Goal: Navigation & Orientation: Find specific page/section

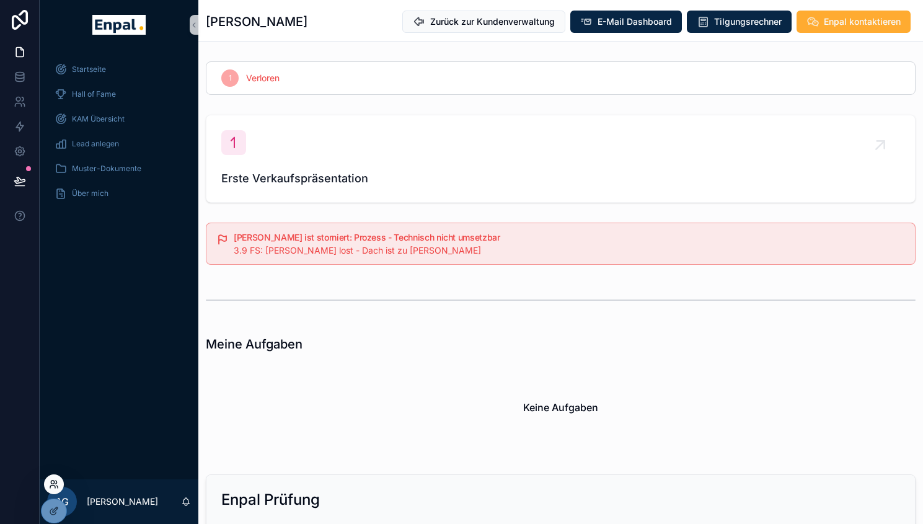
click at [53, 486] on icon at bounding box center [54, 484] width 10 height 10
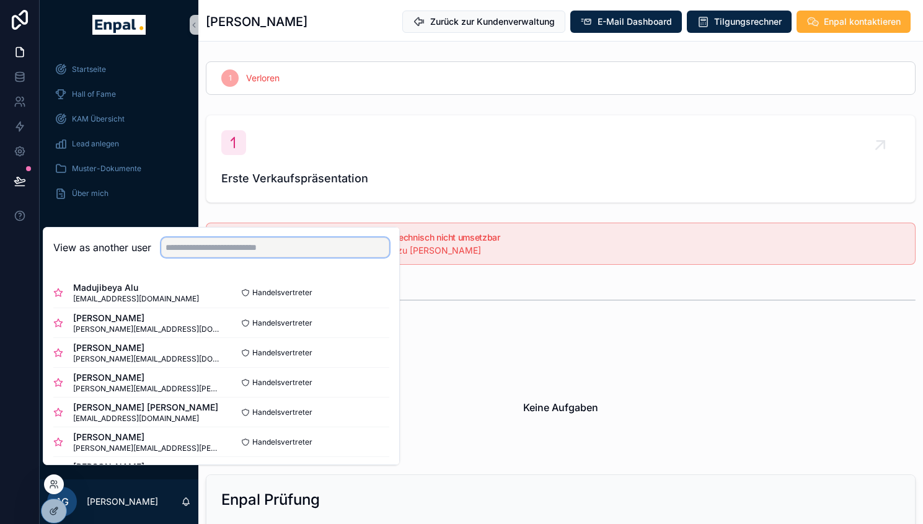
click at [282, 256] on input "text" at bounding box center [275, 247] width 228 height 20
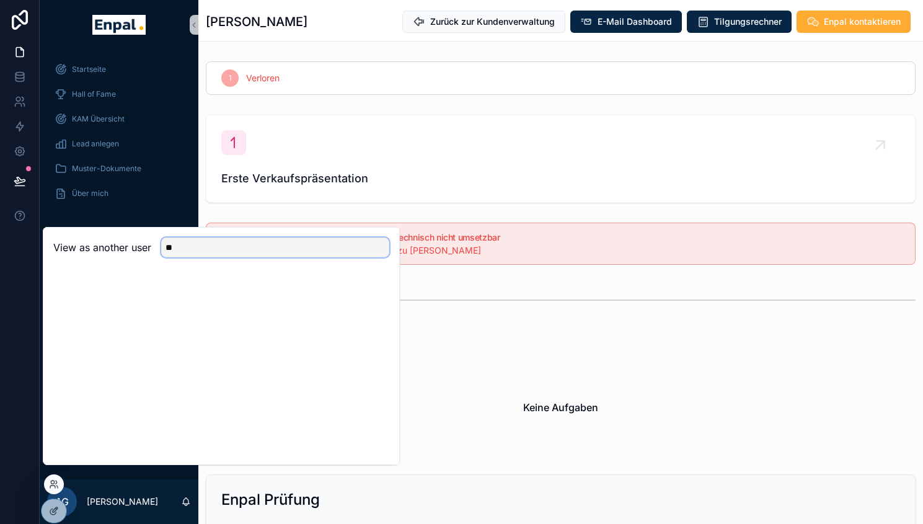
type input "*"
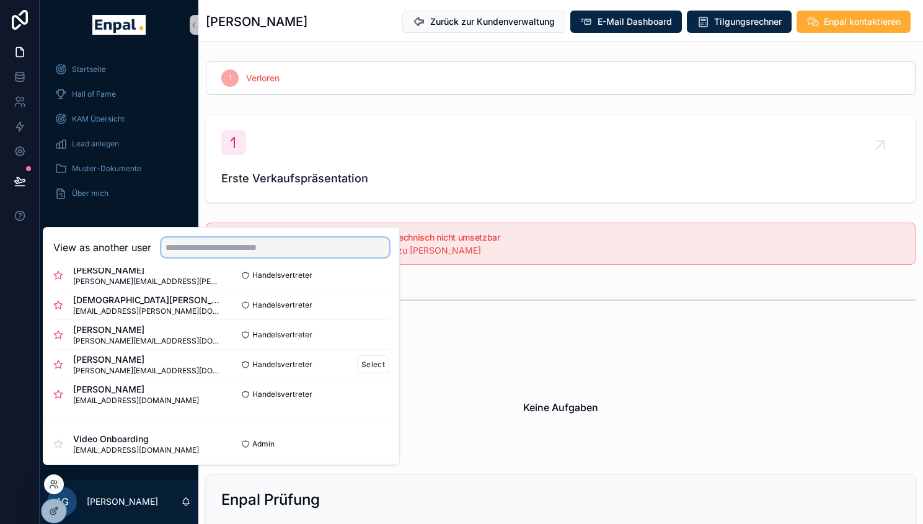
scroll to position [495, 0]
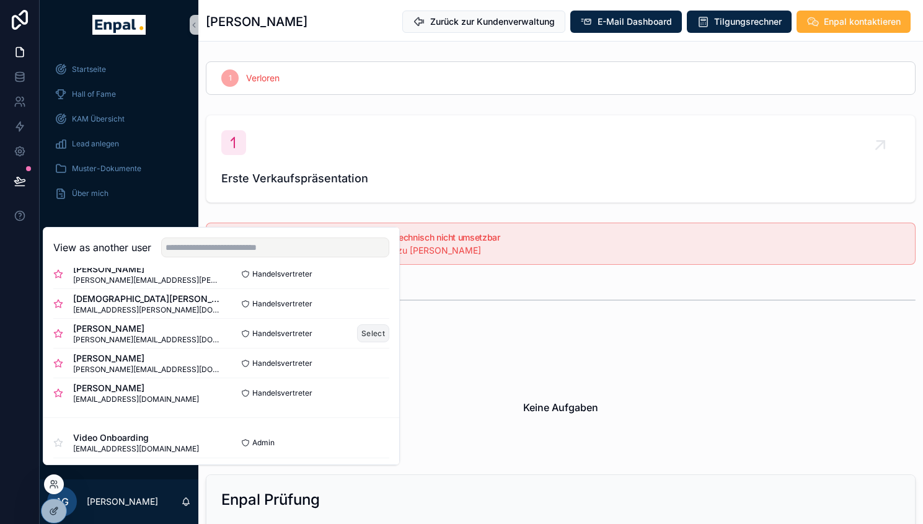
click at [362, 342] on button "Select" at bounding box center [373, 333] width 32 height 18
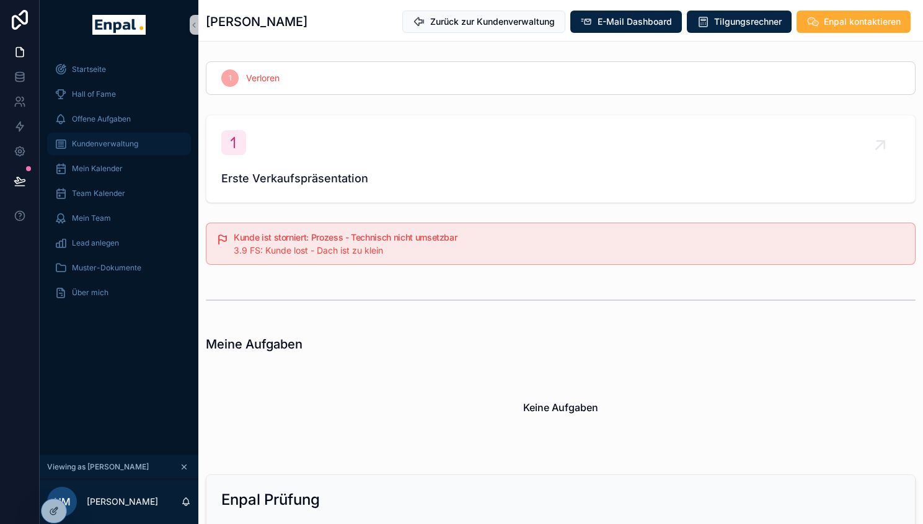
click at [102, 149] on div "Kundenverwaltung" at bounding box center [119, 144] width 129 height 20
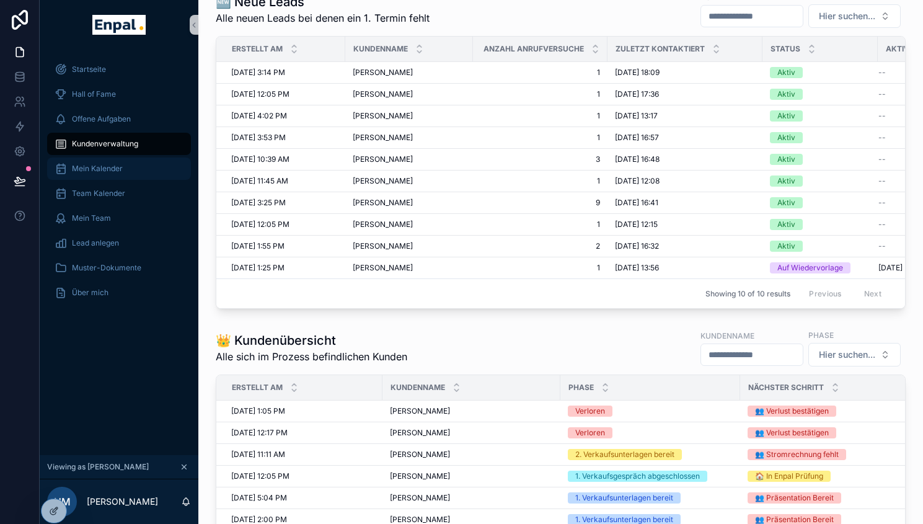
scroll to position [284, 0]
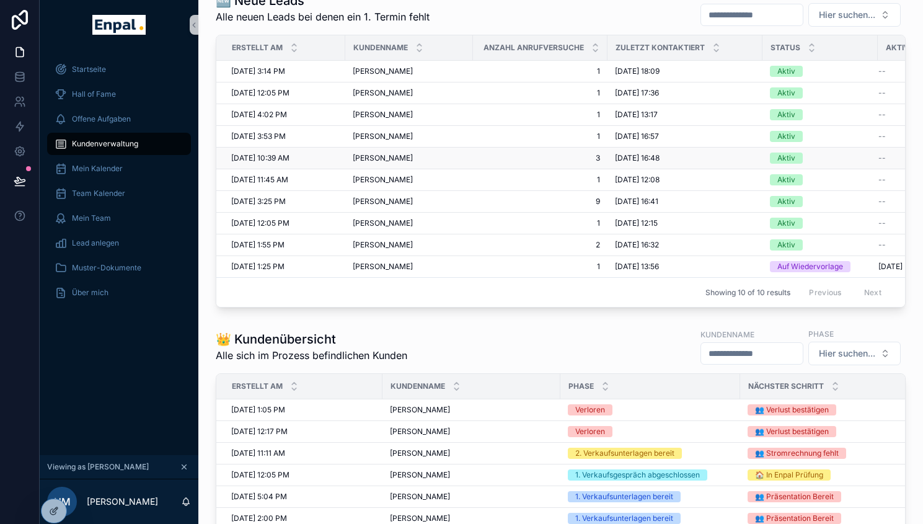
click at [389, 161] on span "Semken Isabel" at bounding box center [383, 158] width 60 height 10
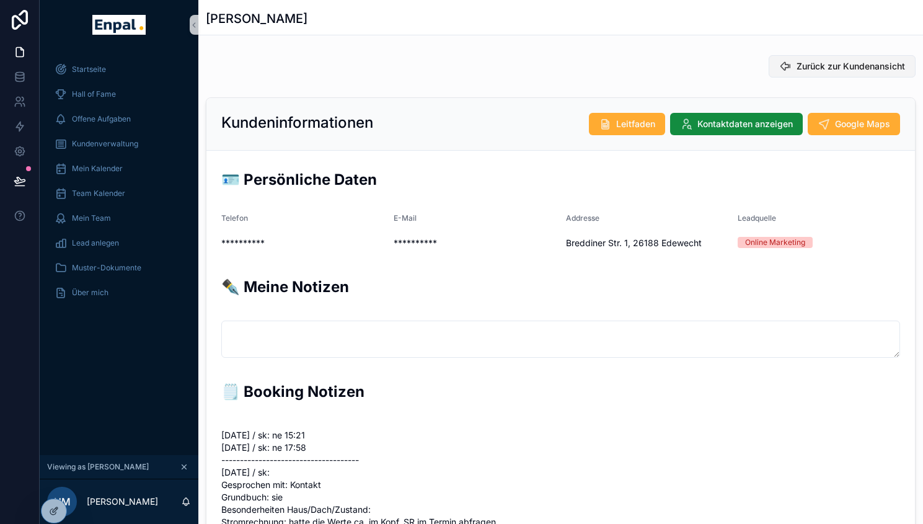
click at [830, 63] on span "Zurück zur Kundenansicht" at bounding box center [850, 66] width 108 height 12
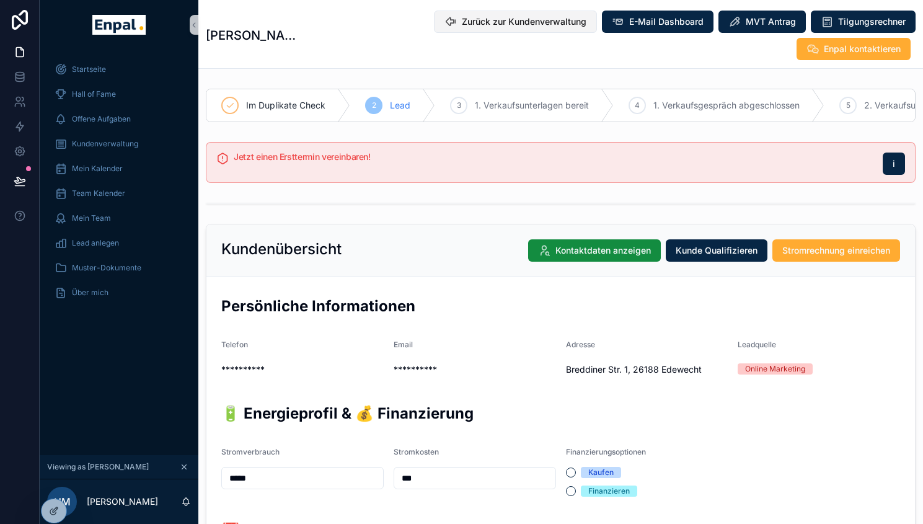
click at [462, 15] on span "Zurück zur Kundenverwaltung" at bounding box center [524, 21] width 125 height 12
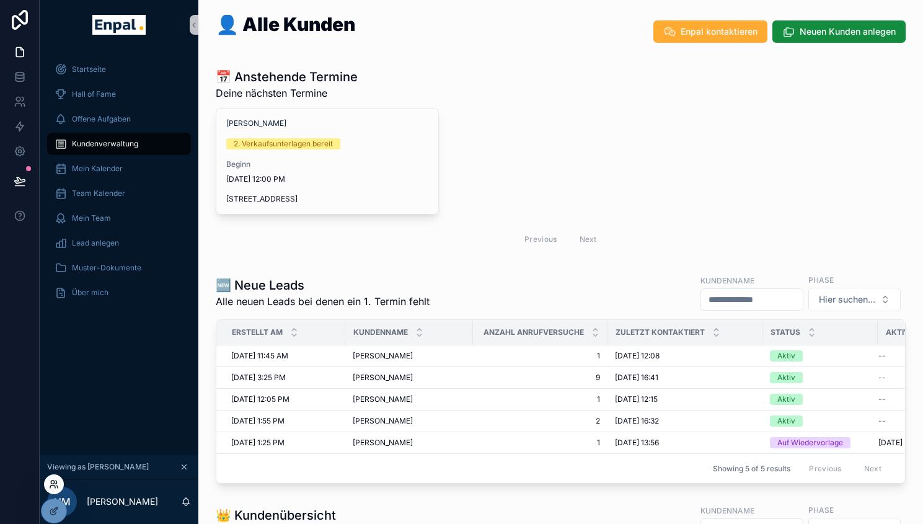
click at [54, 483] on icon at bounding box center [54, 484] width 10 height 10
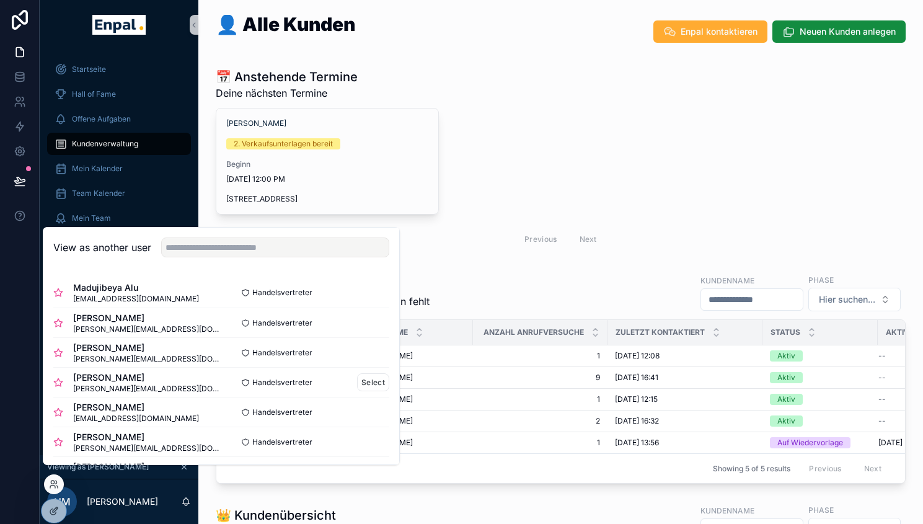
scroll to position [21, 0]
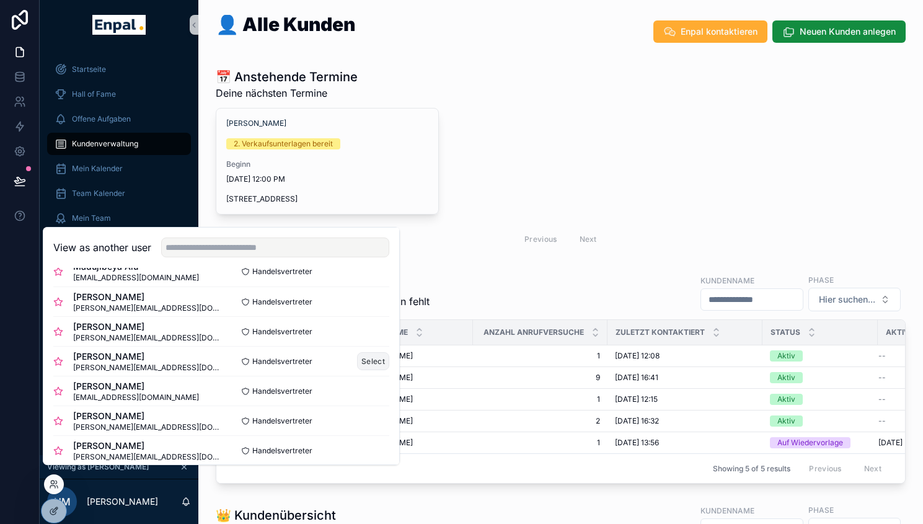
click at [363, 366] on button "Select" at bounding box center [373, 361] width 32 height 18
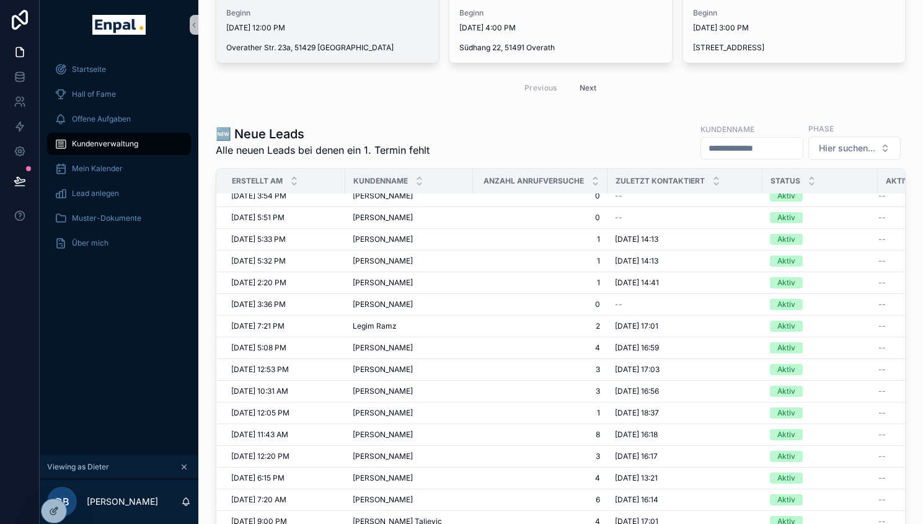
scroll to position [214, 0]
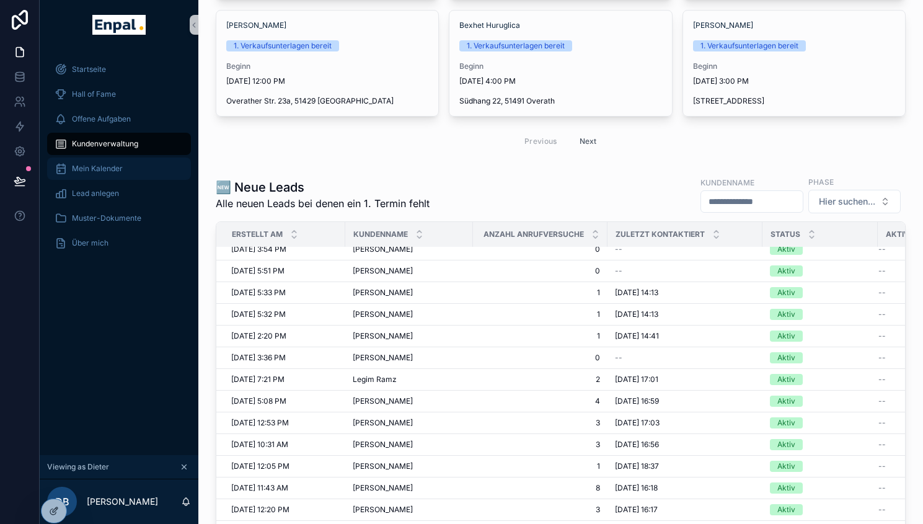
click at [111, 177] on div "Mein Kalender" at bounding box center [119, 169] width 129 height 20
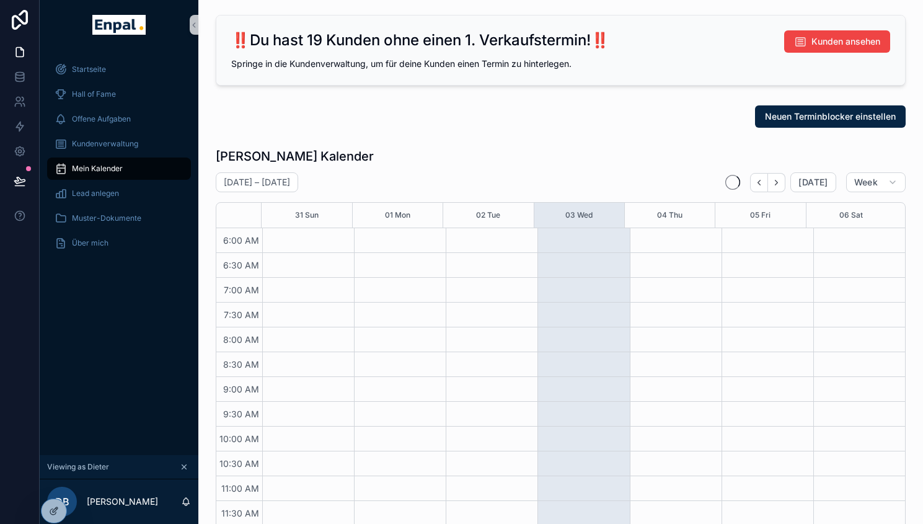
scroll to position [297, 0]
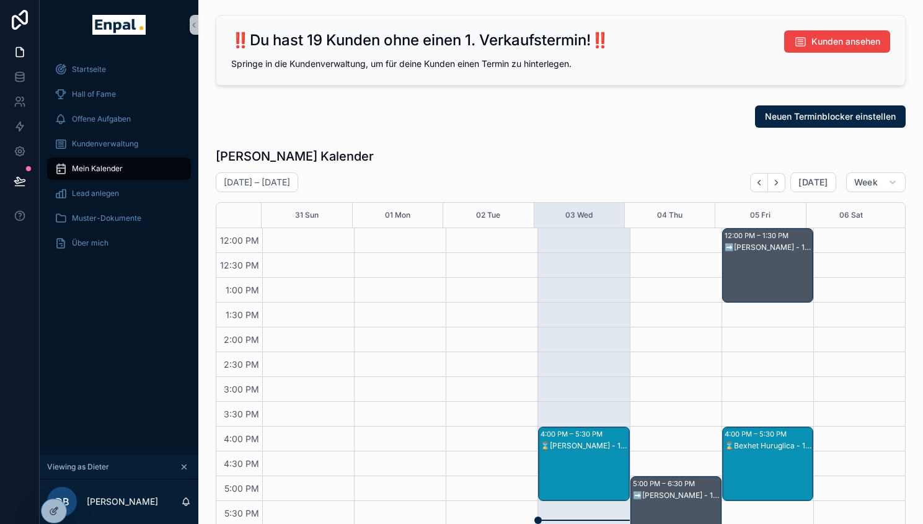
click at [576, 445] on div "⌛Dirk Haseloer - 1. VG" at bounding box center [583, 446] width 87 height 10
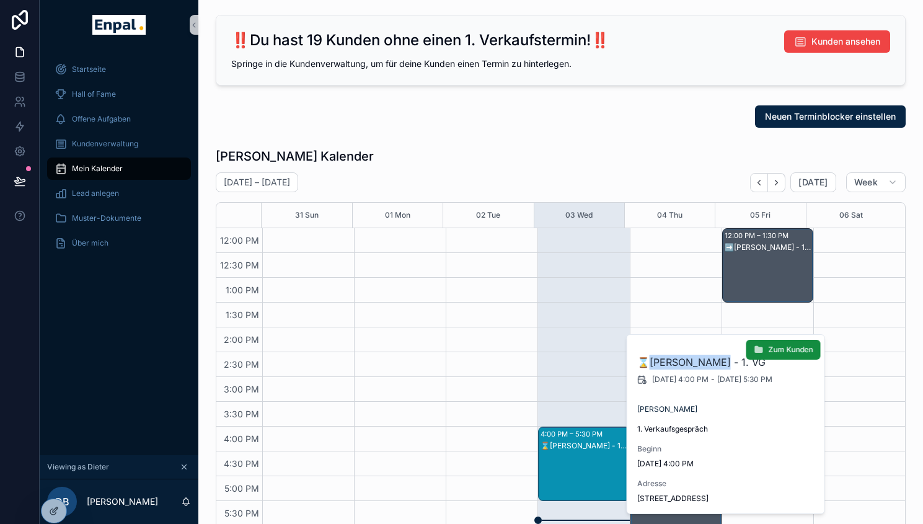
drag, startPoint x: 710, startPoint y: 362, endPoint x: 649, endPoint y: 363, distance: 61.4
click at [648, 363] on h2 "⌛Dirk Haseloer - 1. VG" at bounding box center [726, 362] width 178 height 15
copy h2 "Dirk Haseloer"
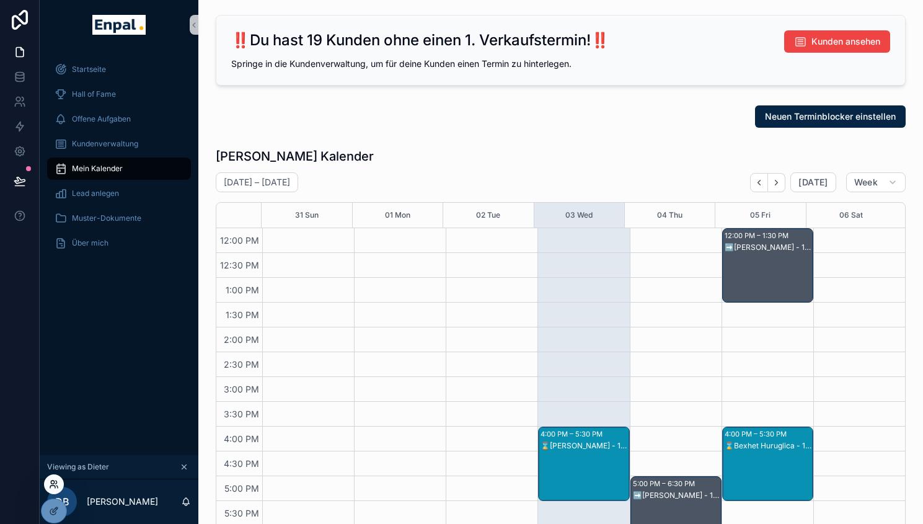
click at [57, 481] on icon at bounding box center [54, 484] width 10 height 10
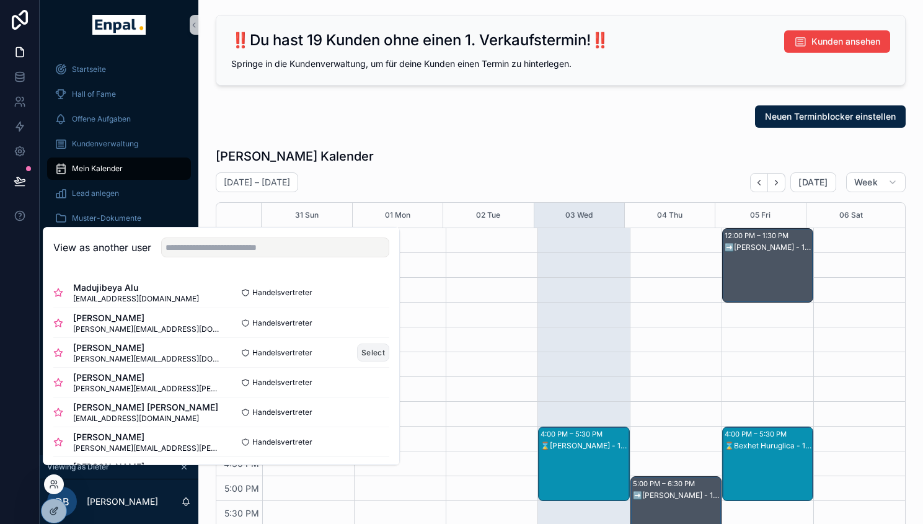
click at [357, 358] on button "Select" at bounding box center [373, 352] width 32 height 18
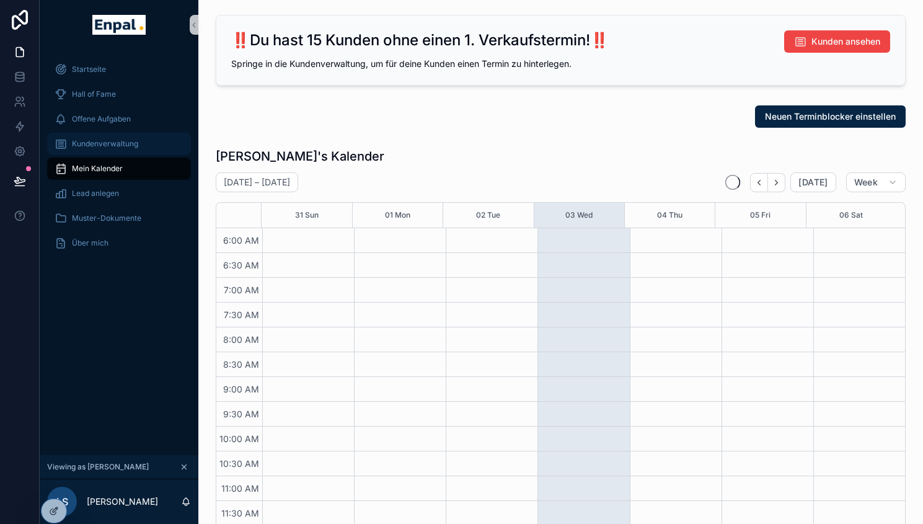
scroll to position [297, 0]
click at [120, 140] on span "Kundenverwaltung" at bounding box center [105, 144] width 66 height 10
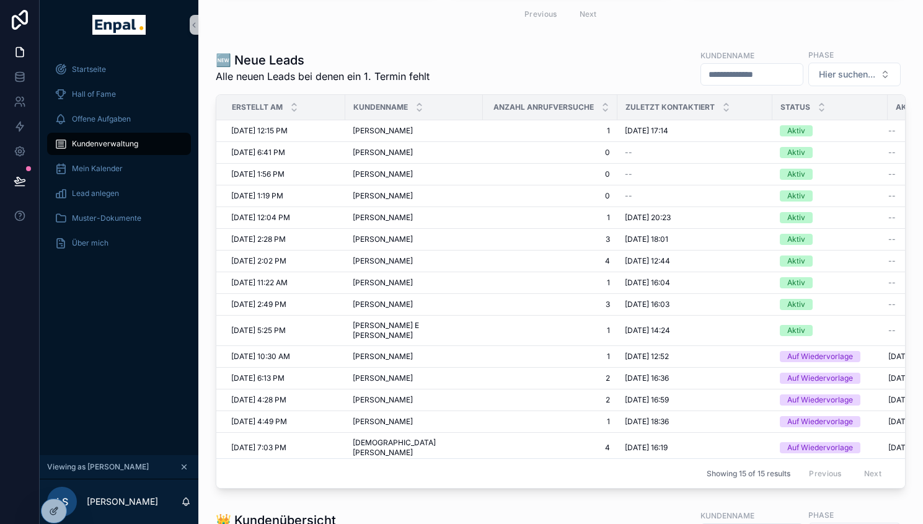
scroll to position [342, 0]
click at [105, 172] on span "Mein Kalender" at bounding box center [97, 169] width 51 height 10
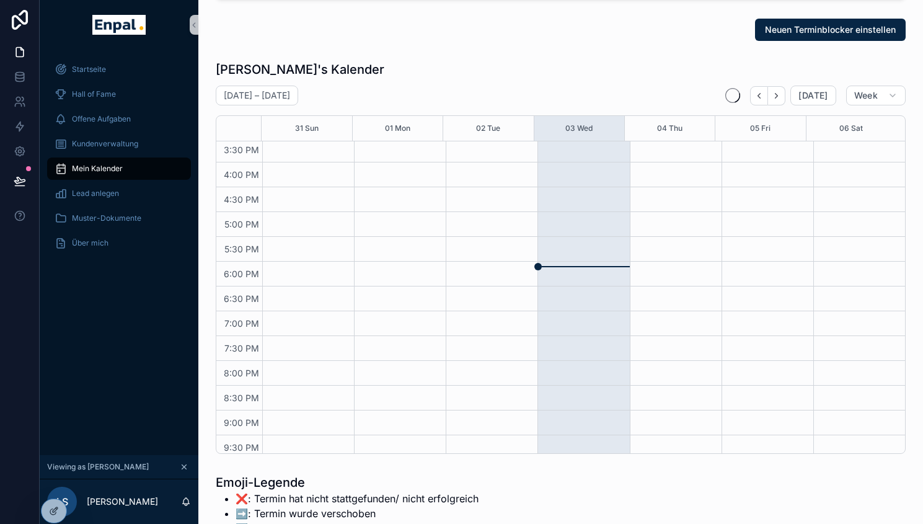
scroll to position [55, 0]
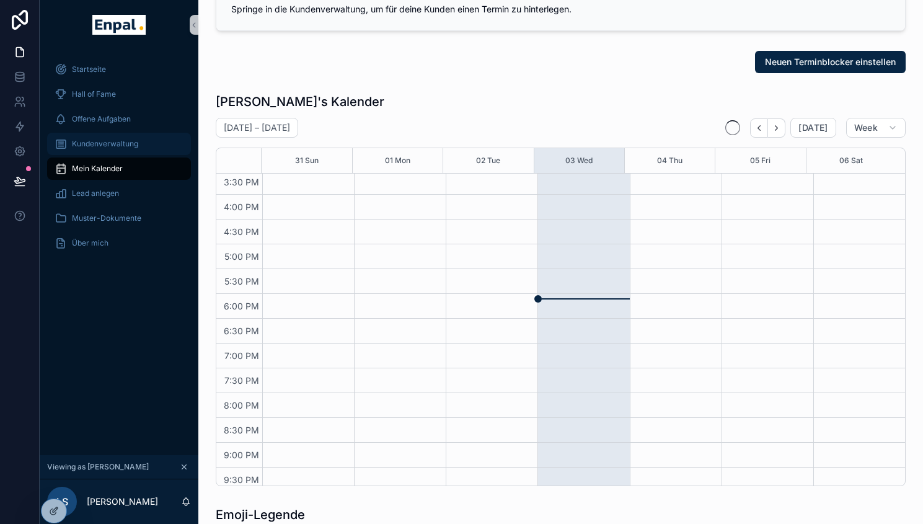
click at [121, 143] on span "Kundenverwaltung" at bounding box center [105, 144] width 66 height 10
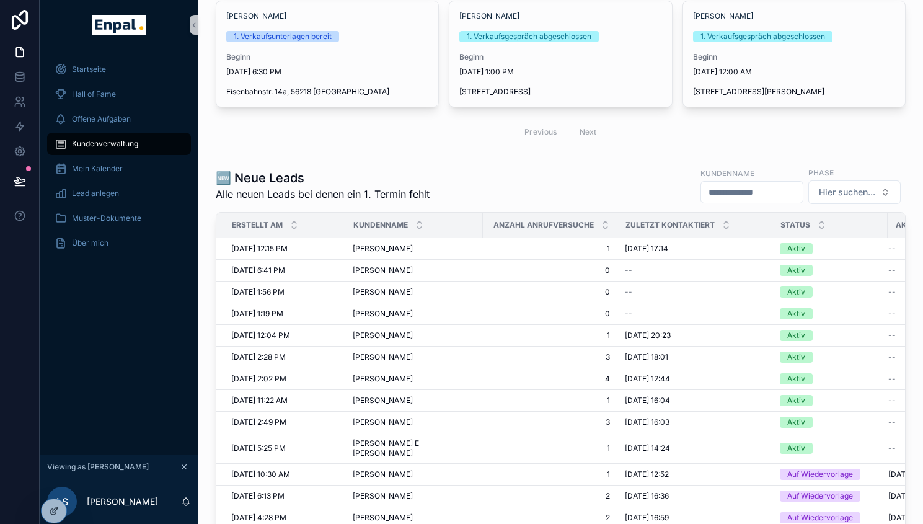
scroll to position [226, 0]
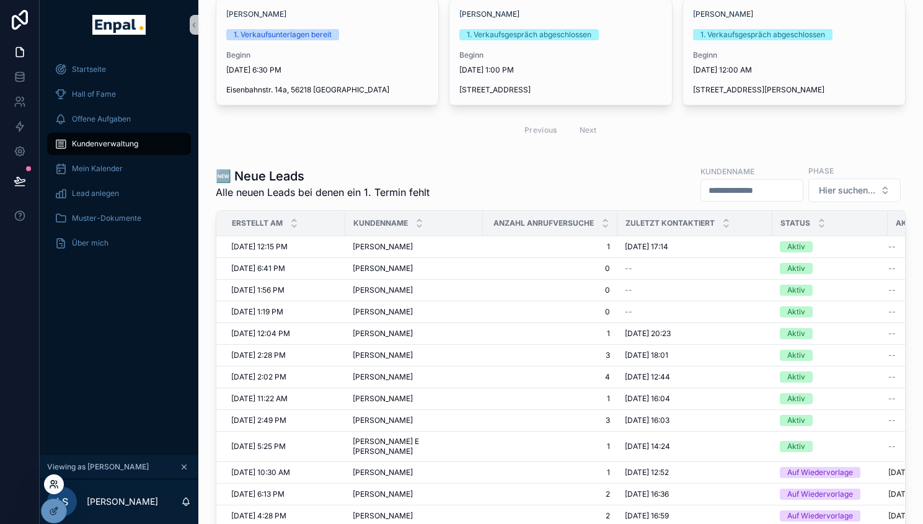
click at [55, 482] on icon at bounding box center [54, 484] width 10 height 10
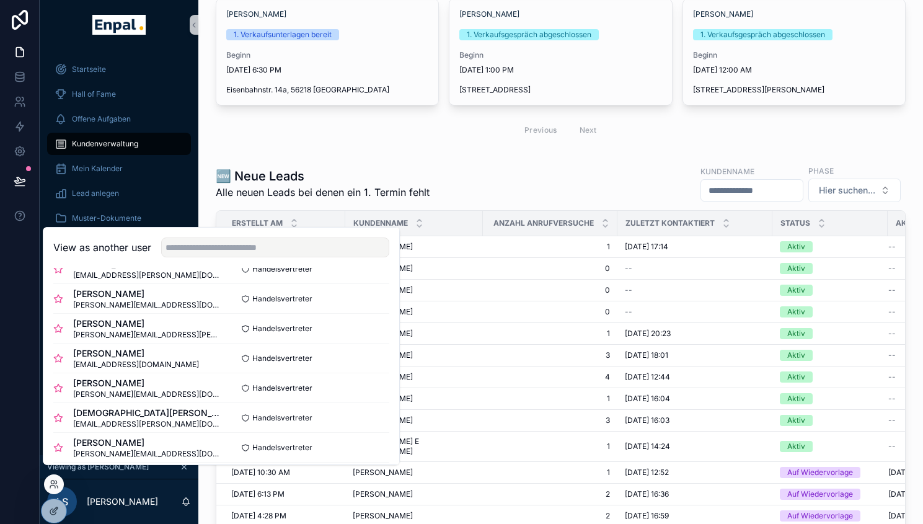
scroll to position [275, 0]
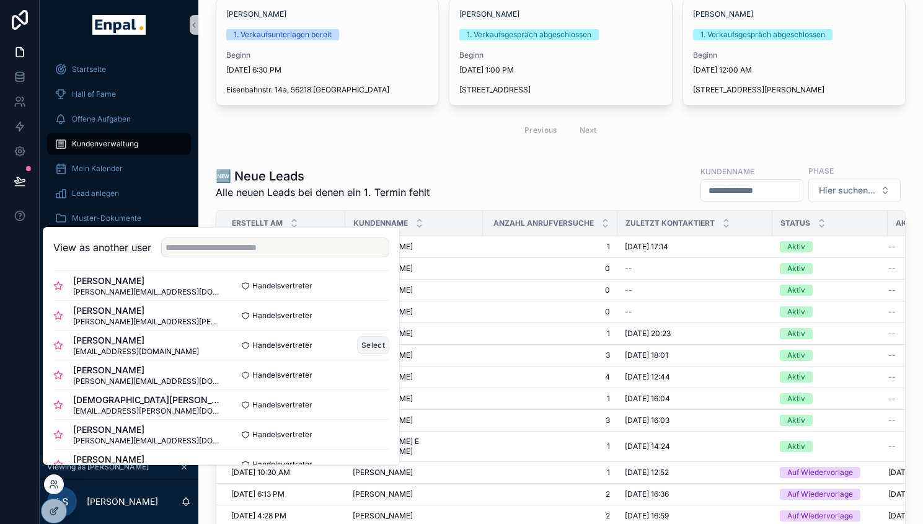
click at [370, 354] on button "Select" at bounding box center [373, 345] width 32 height 18
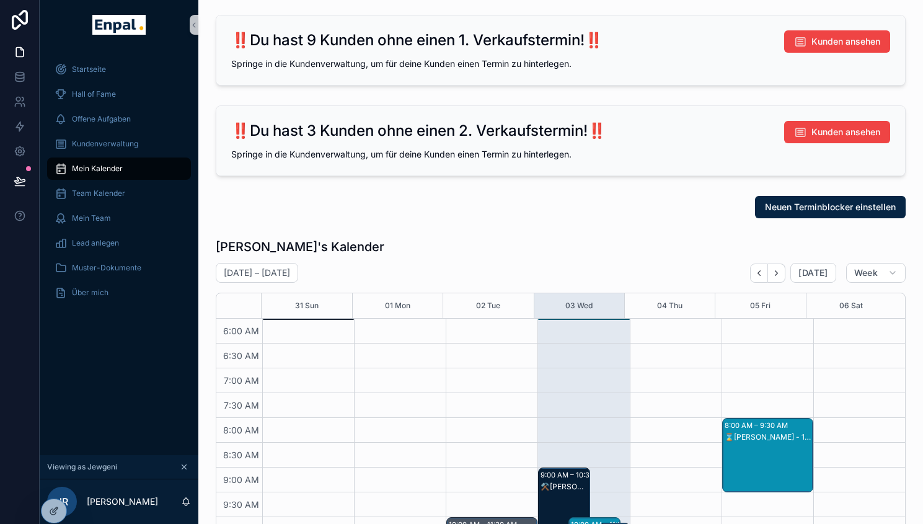
scroll to position [297, 0]
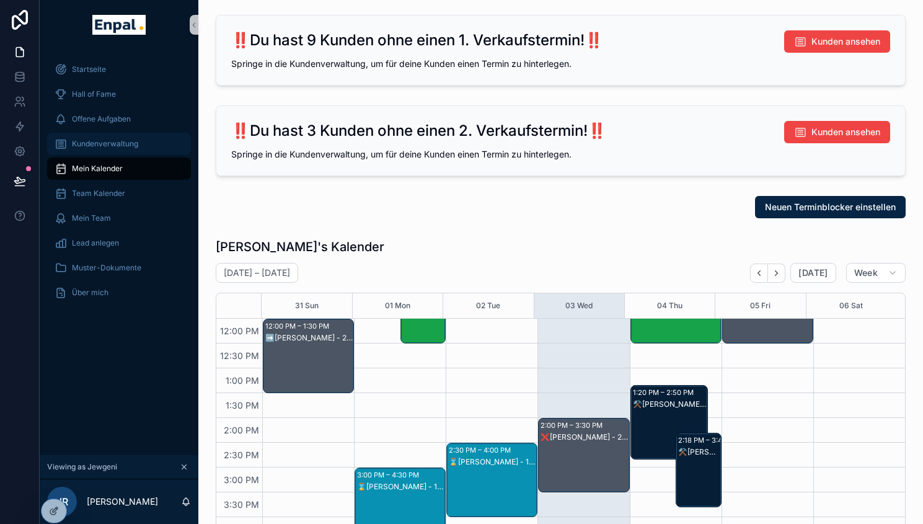
click at [133, 138] on div "Kundenverwaltung" at bounding box center [119, 144] width 129 height 20
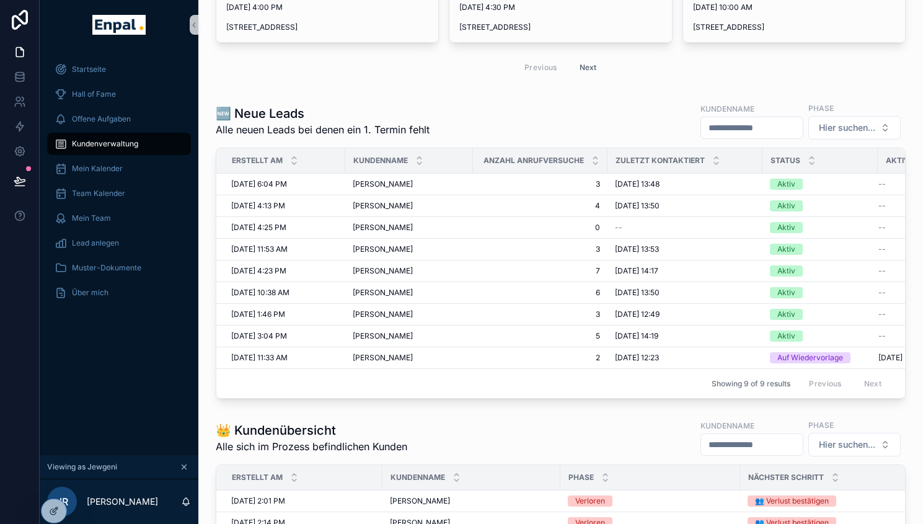
scroll to position [304, 0]
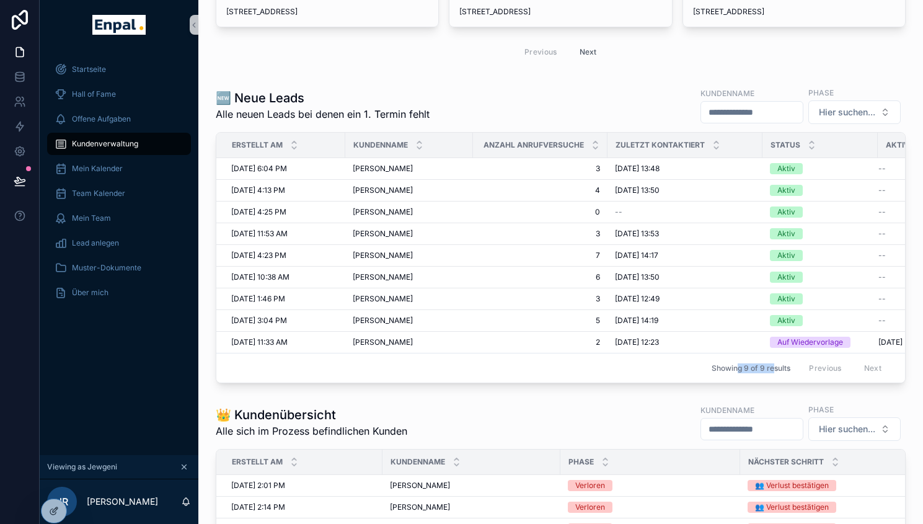
drag, startPoint x: 726, startPoint y: 368, endPoint x: 764, endPoint y: 368, distance: 37.2
click at [764, 368] on span "Showing 9 of 9 results" at bounding box center [751, 368] width 79 height 10
click at [55, 487] on icon at bounding box center [52, 486] width 5 height 2
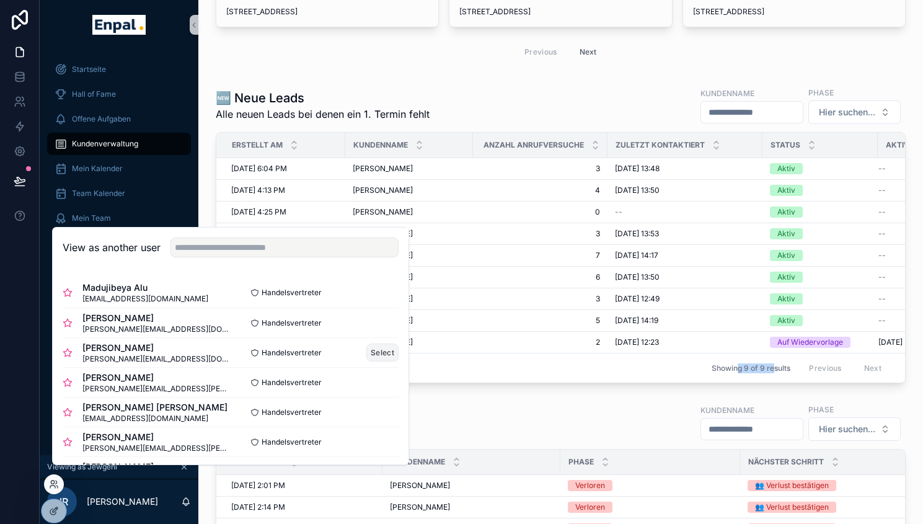
click at [371, 361] on button "Select" at bounding box center [382, 352] width 32 height 18
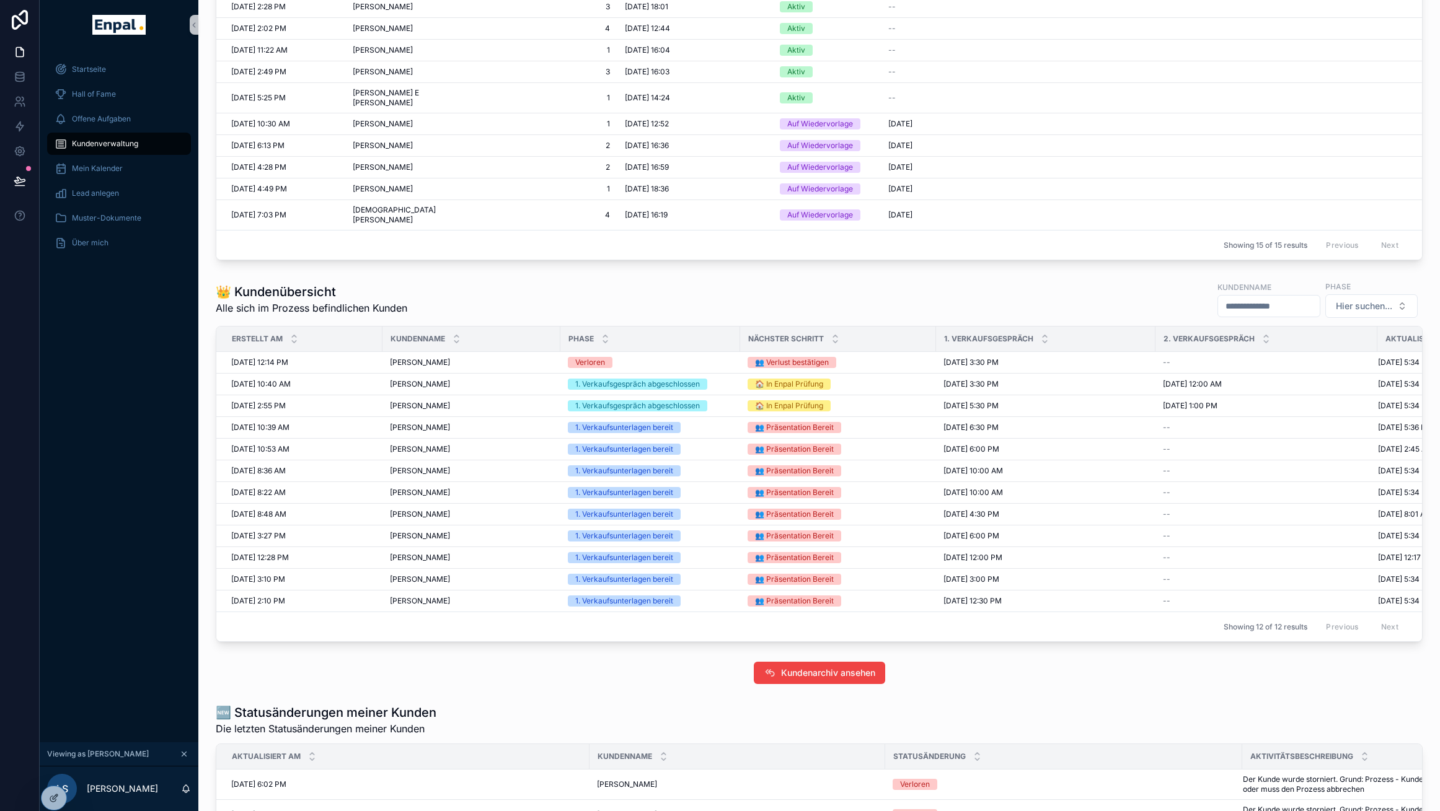
scroll to position [366, 0]
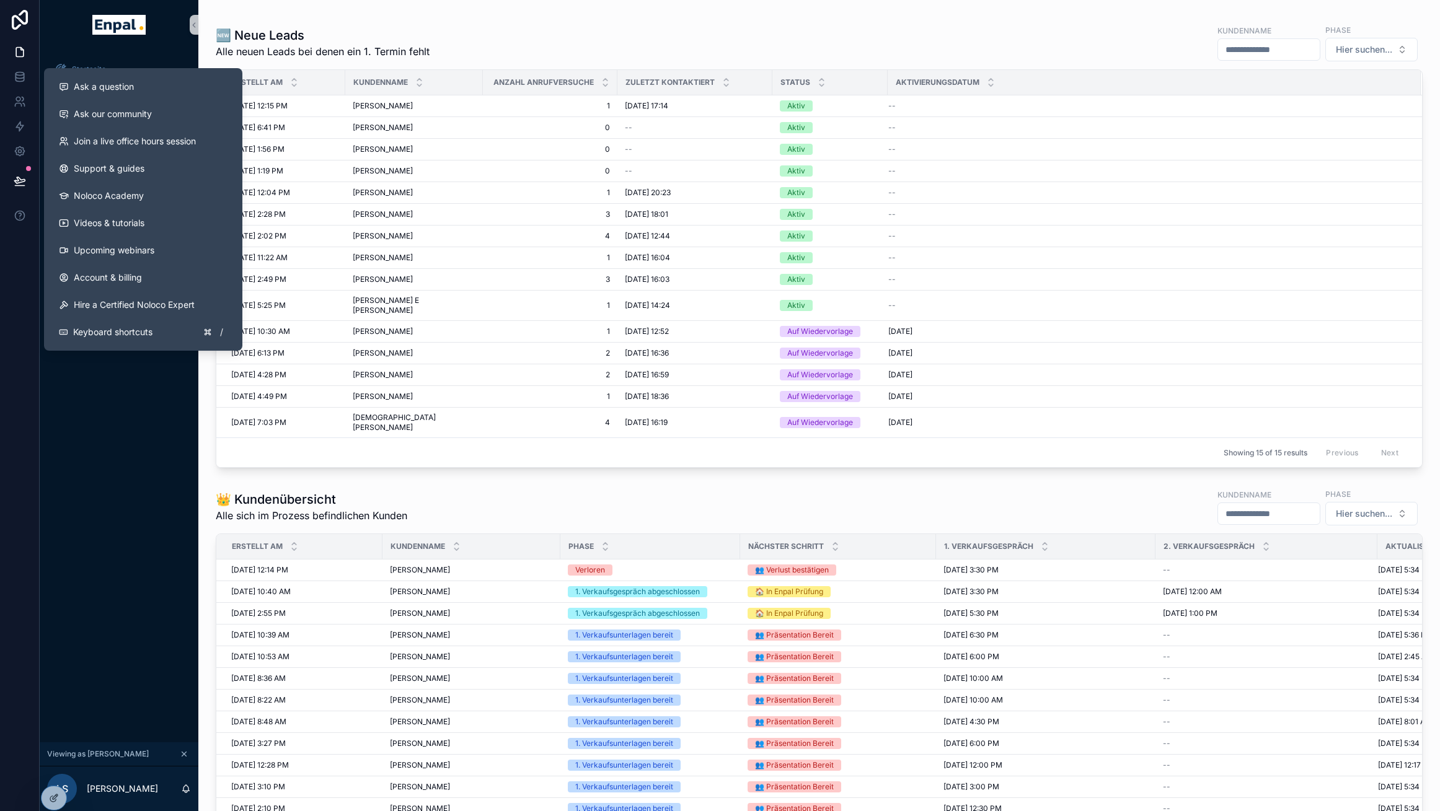
drag, startPoint x: 121, startPoint y: 510, endPoint x: 123, endPoint y: 483, distance: 27.4
click at [121, 509] on div "Startseite Hall of Fame Offene Aufgaben Kundenverwaltung Mein Kalender Lead anl…" at bounding box center [119, 396] width 159 height 693
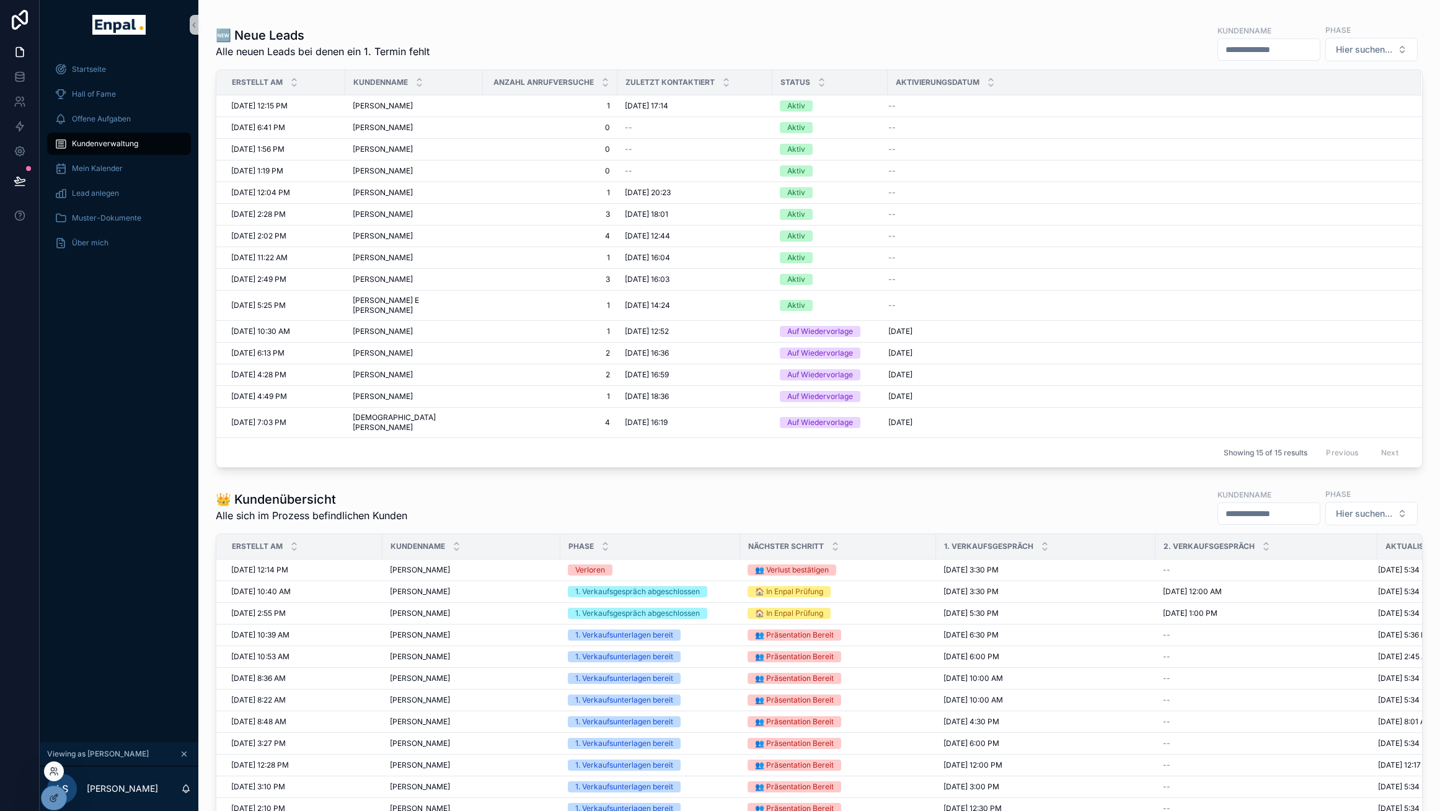
click at [56, 523] on div at bounding box center [54, 772] width 20 height 20
click at [55, 523] on icon at bounding box center [54, 772] width 10 height 10
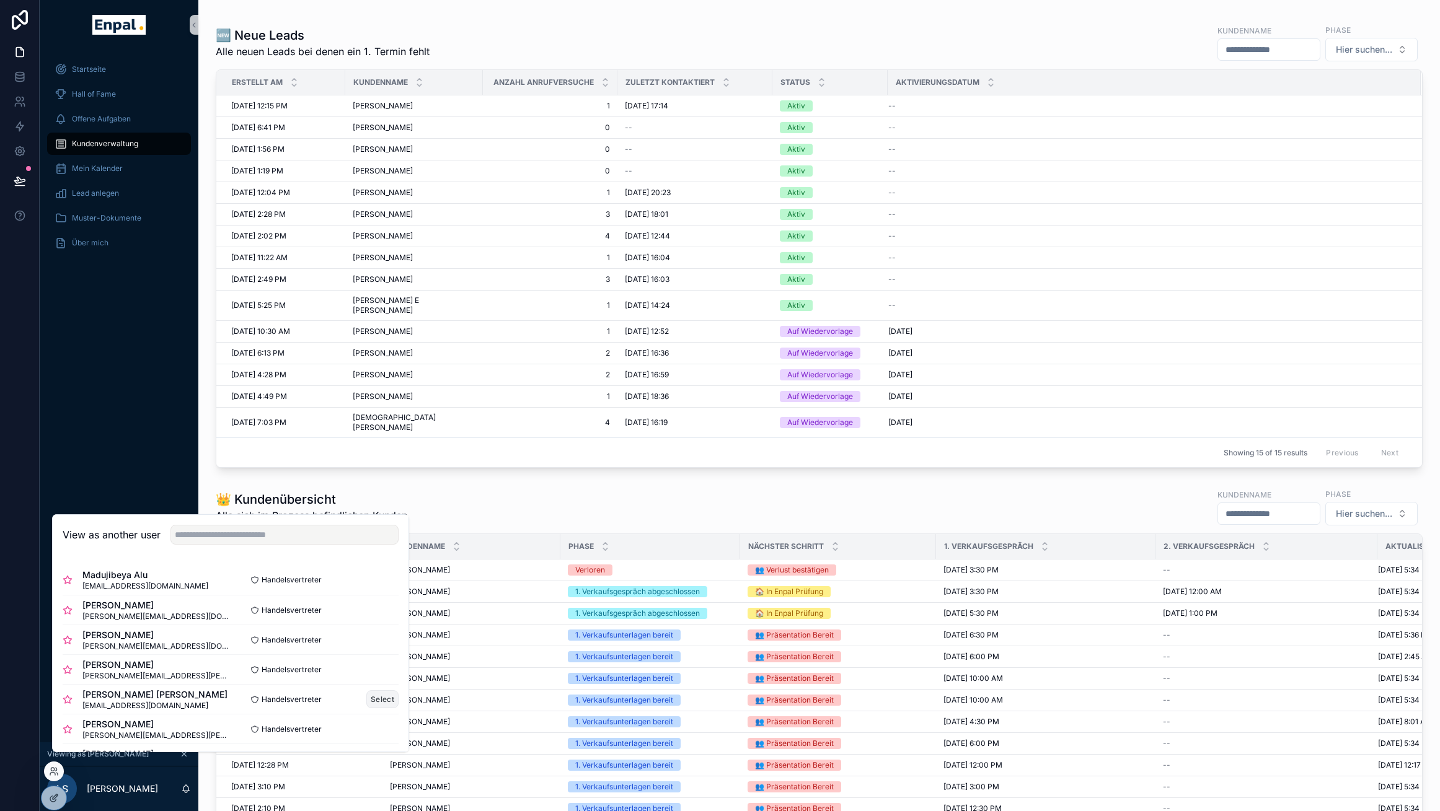
click at [366, 523] on button "Select" at bounding box center [382, 699] width 32 height 18
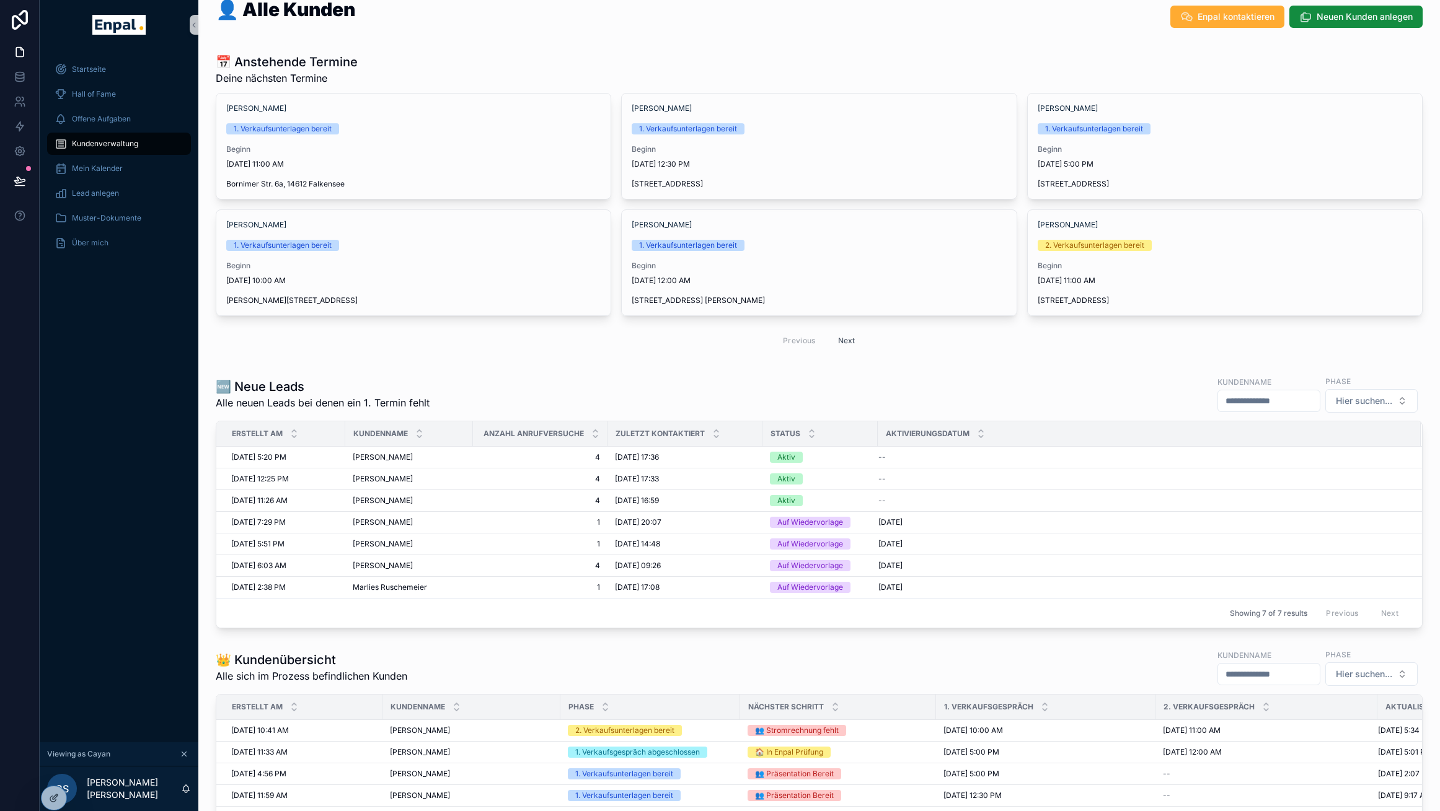
scroll to position [19, 0]
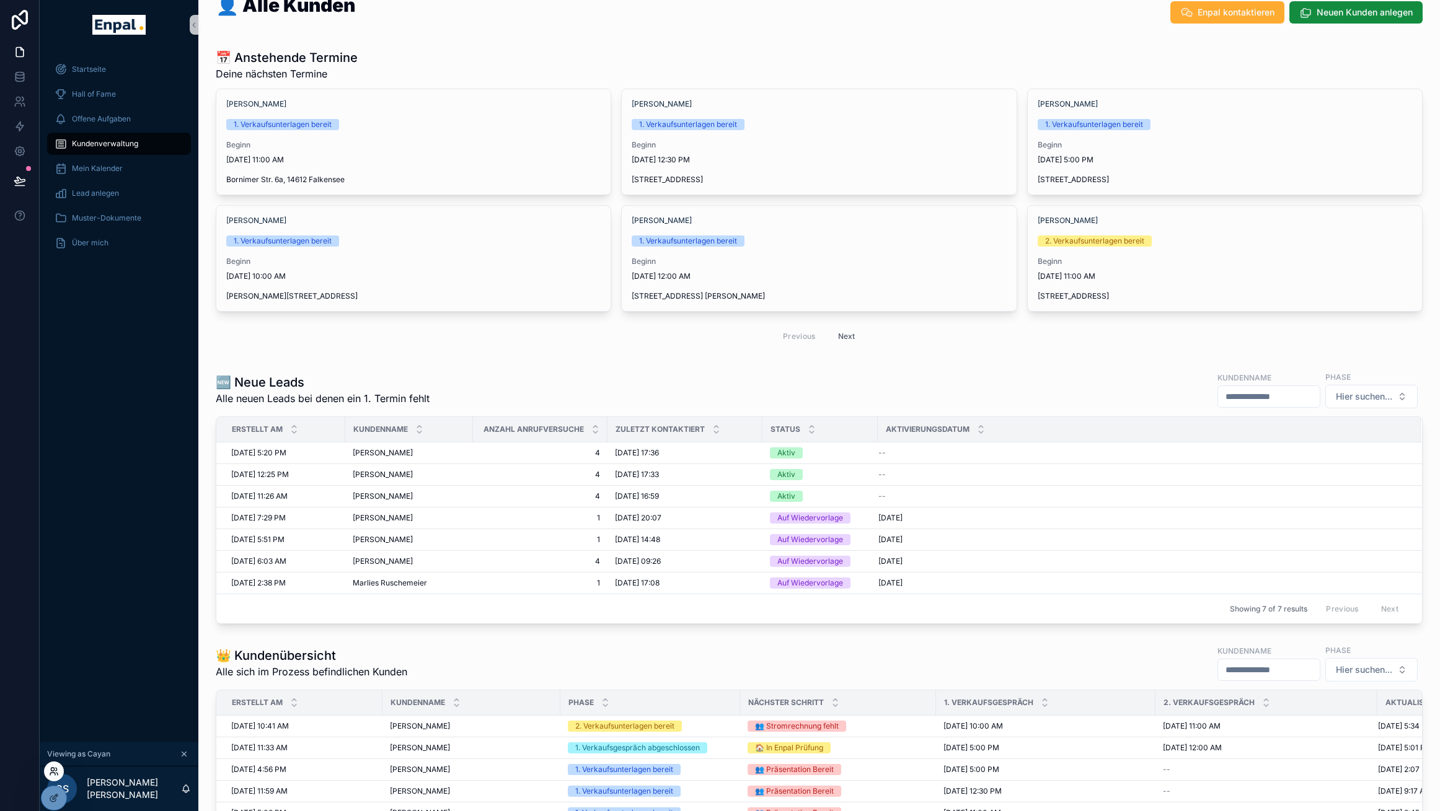
click at [56, 769] on icon at bounding box center [56, 769] width 1 height 3
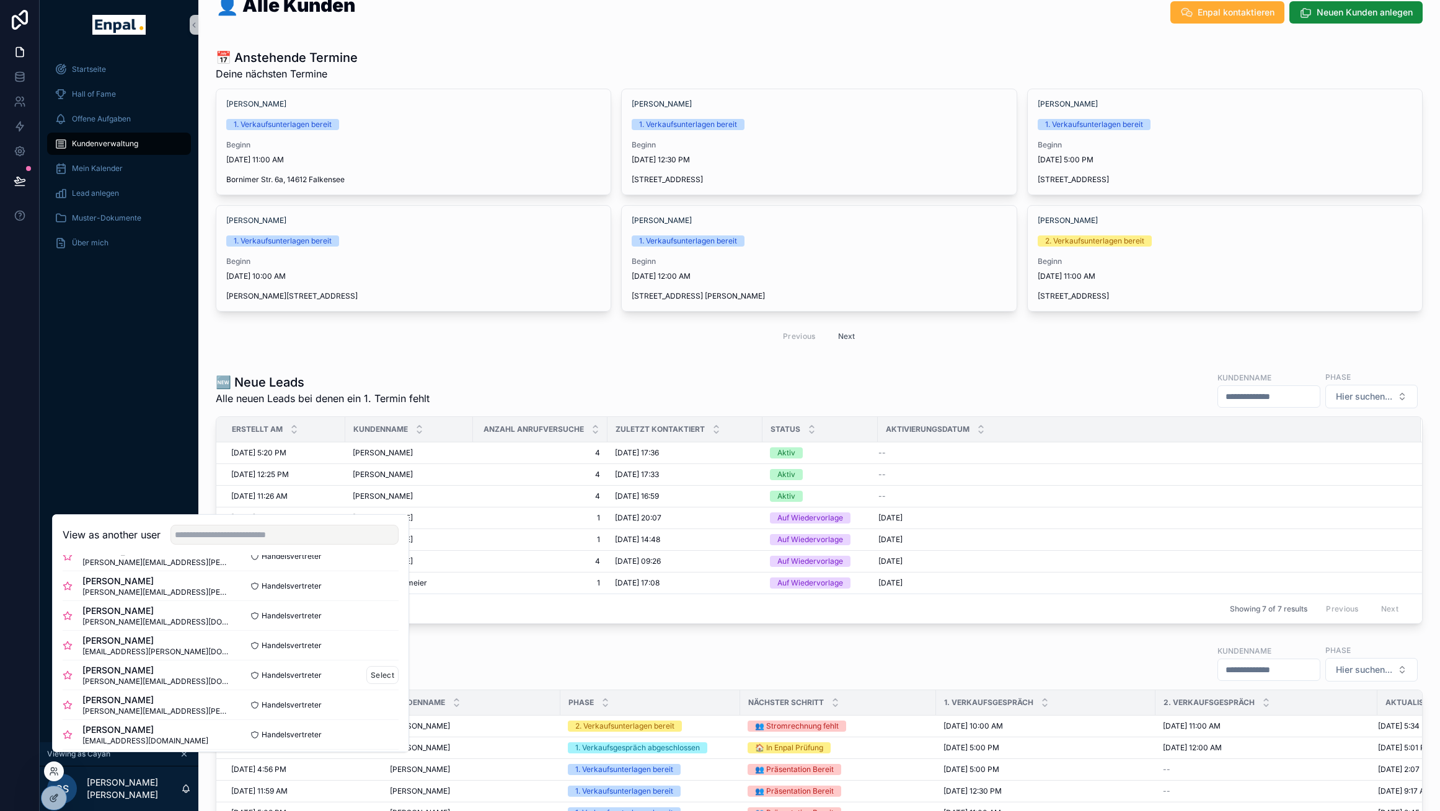
scroll to position [167, 0]
click at [366, 601] on button "Select" at bounding box center [382, 592] width 32 height 18
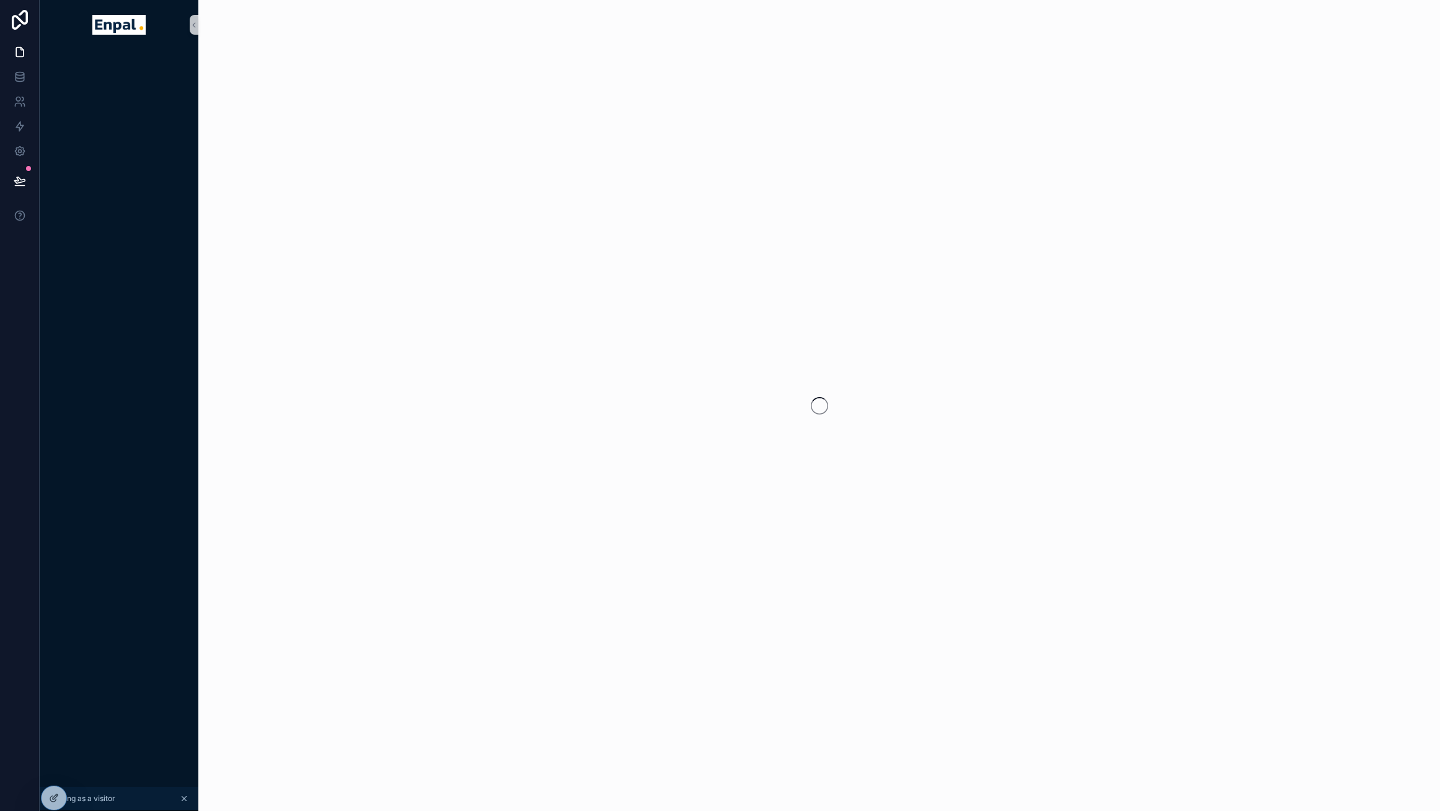
scroll to position [0, 9]
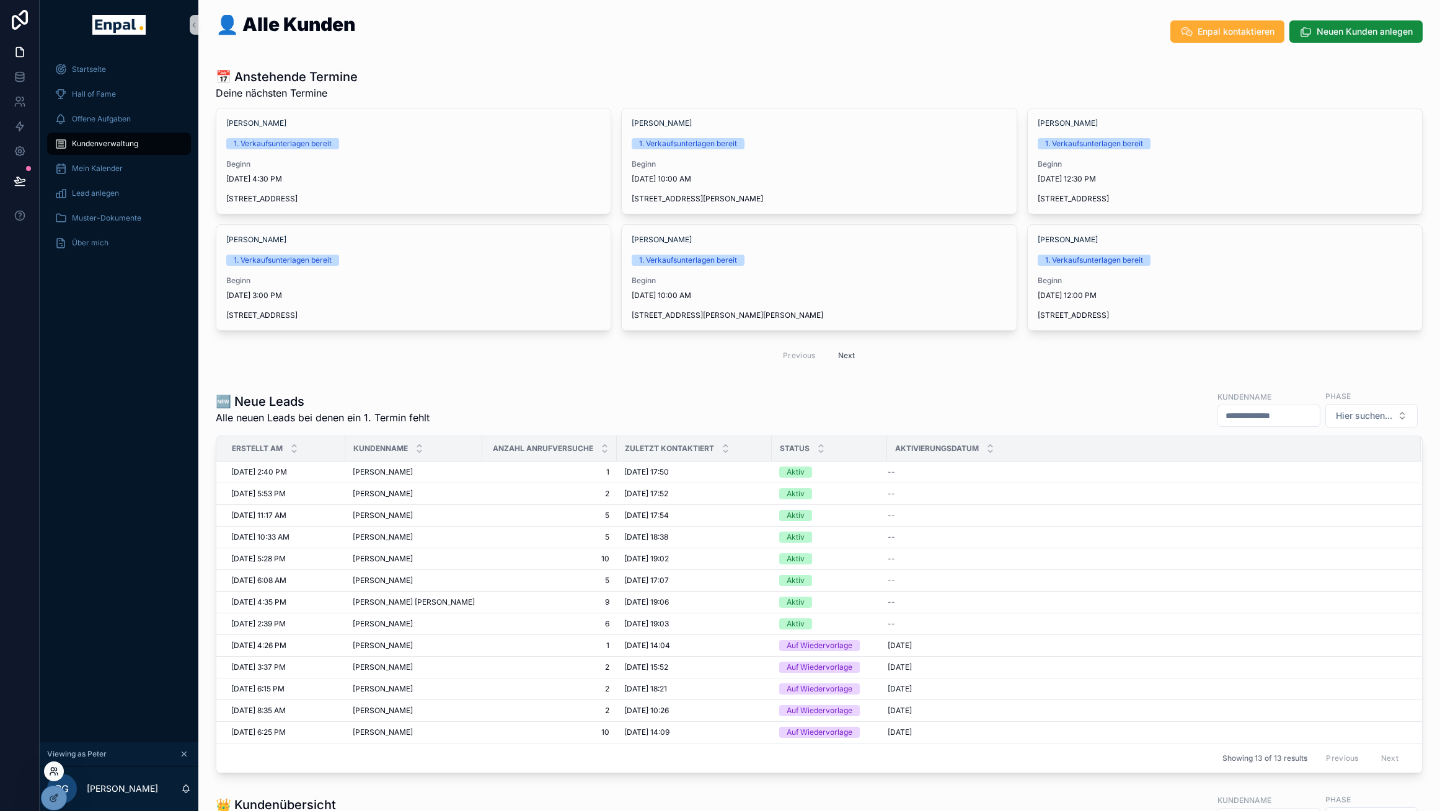
click at [55, 773] on icon at bounding box center [52, 774] width 5 height 2
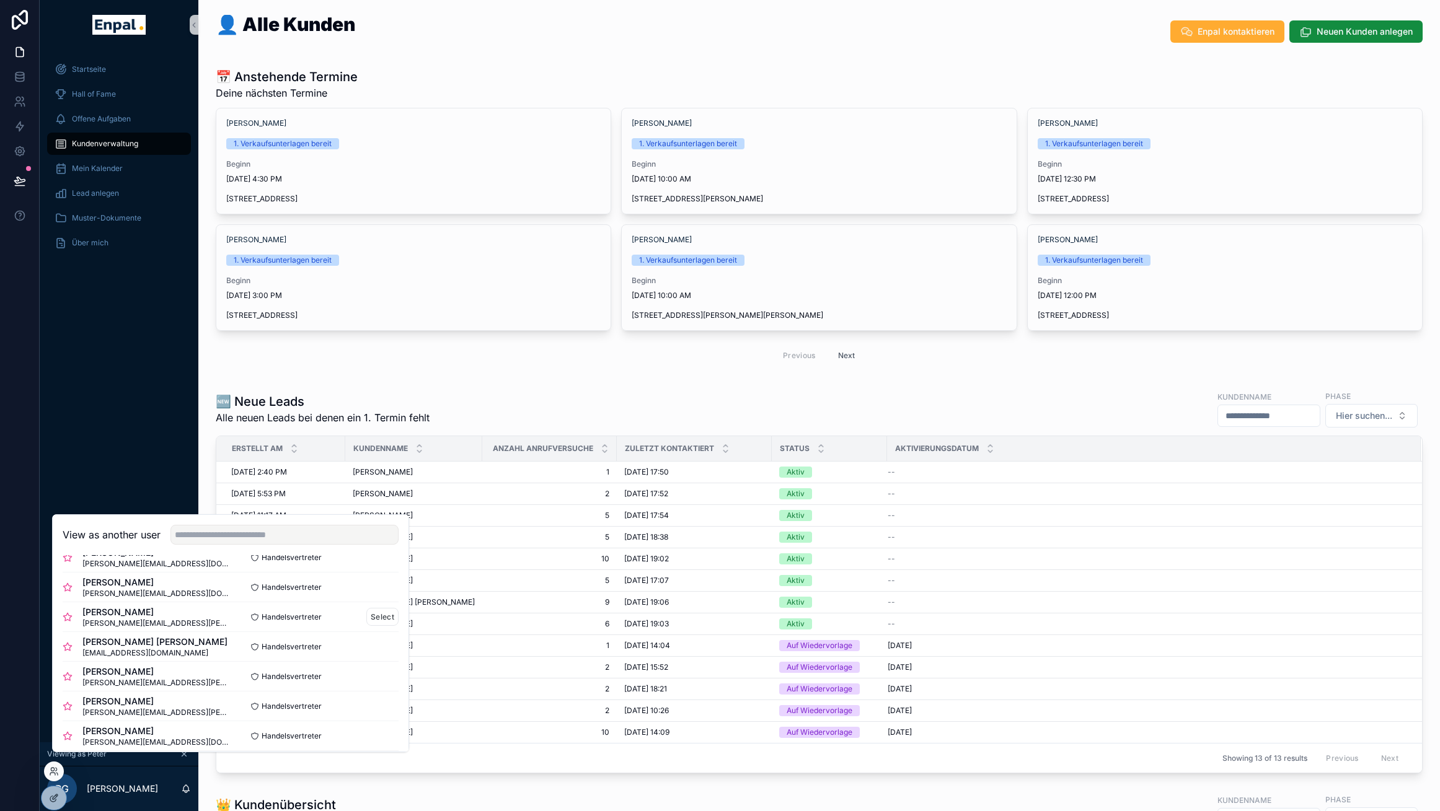
scroll to position [85, 0]
click at [366, 653] on button "Select" at bounding box center [382, 644] width 32 height 18
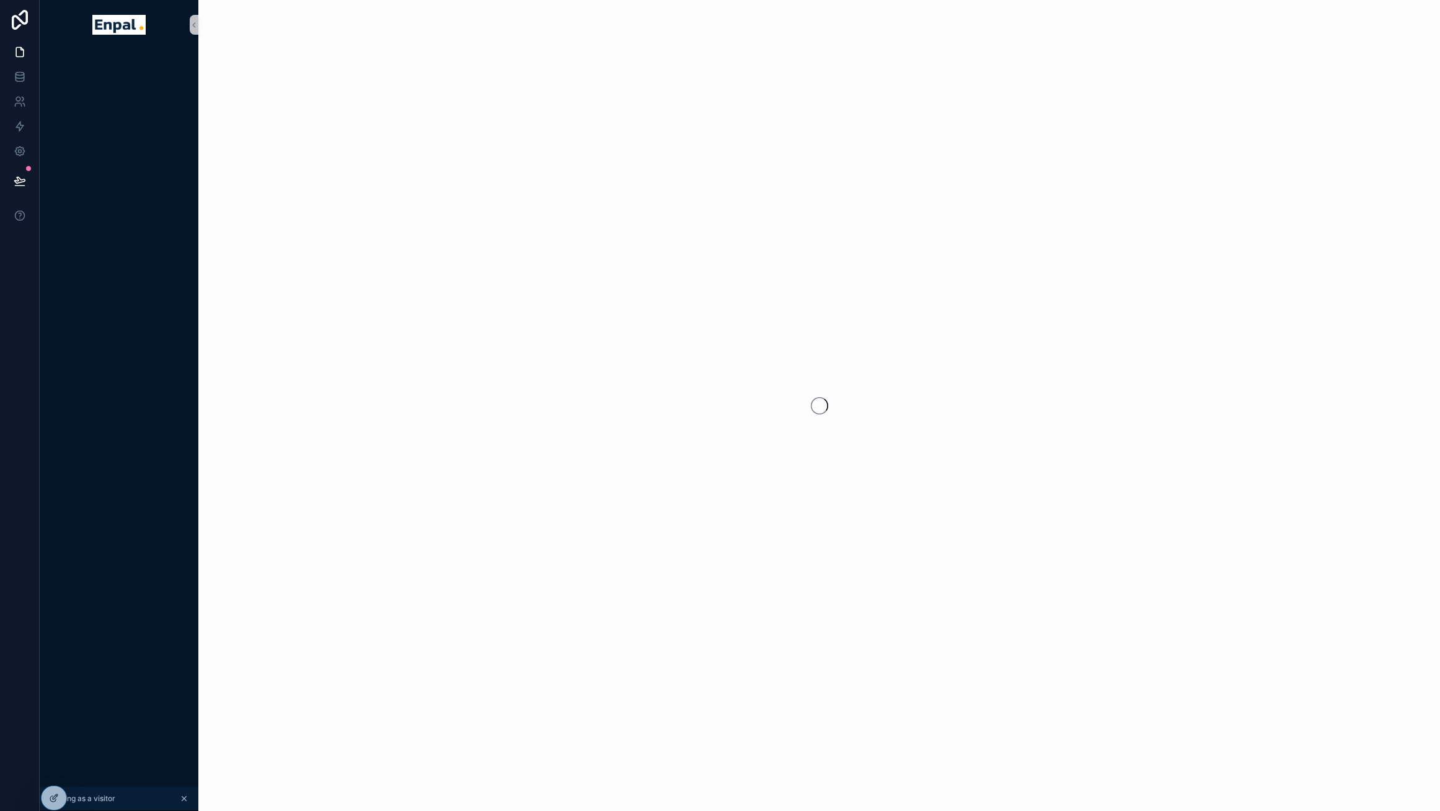
scroll to position [0, 9]
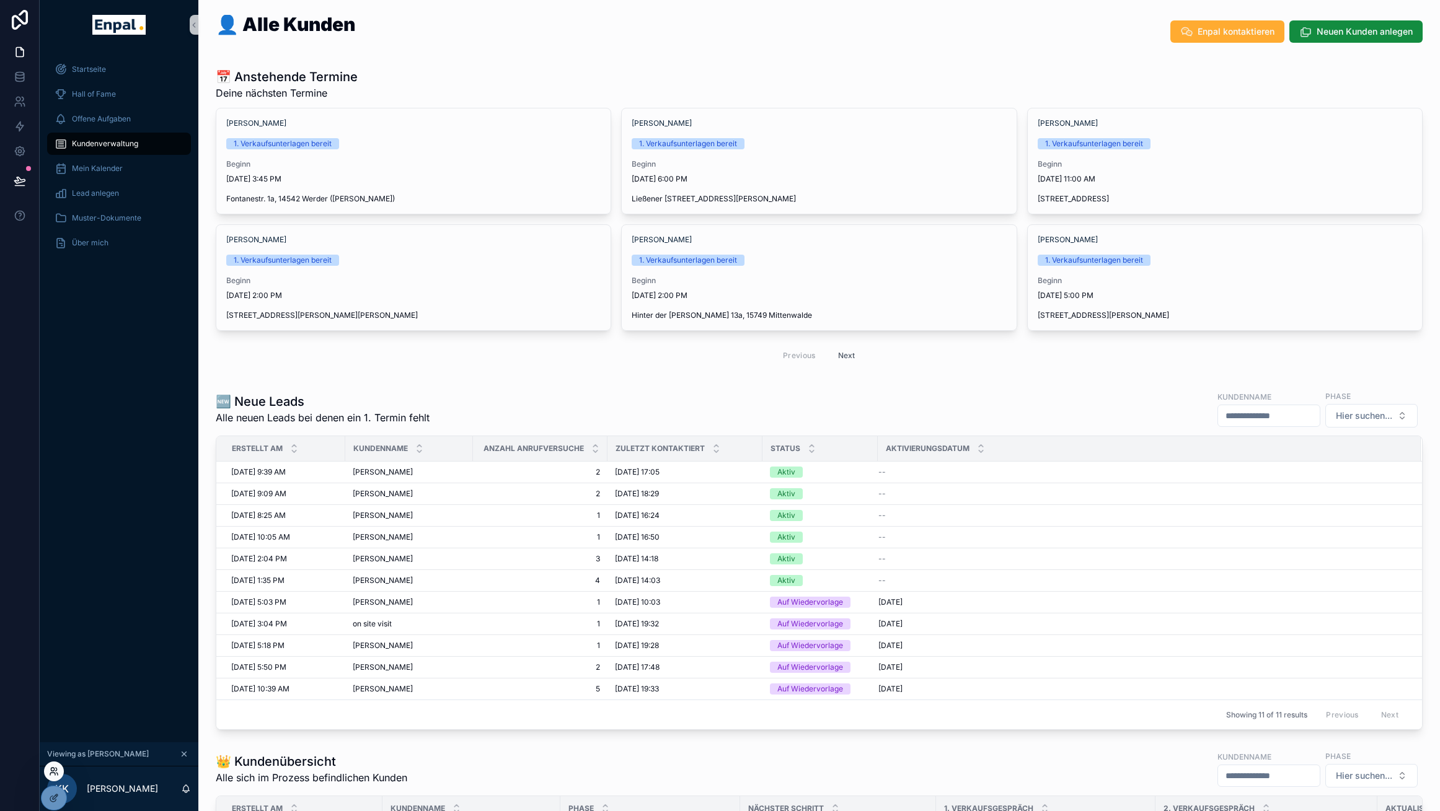
click at [55, 773] on icon at bounding box center [52, 774] width 5 height 2
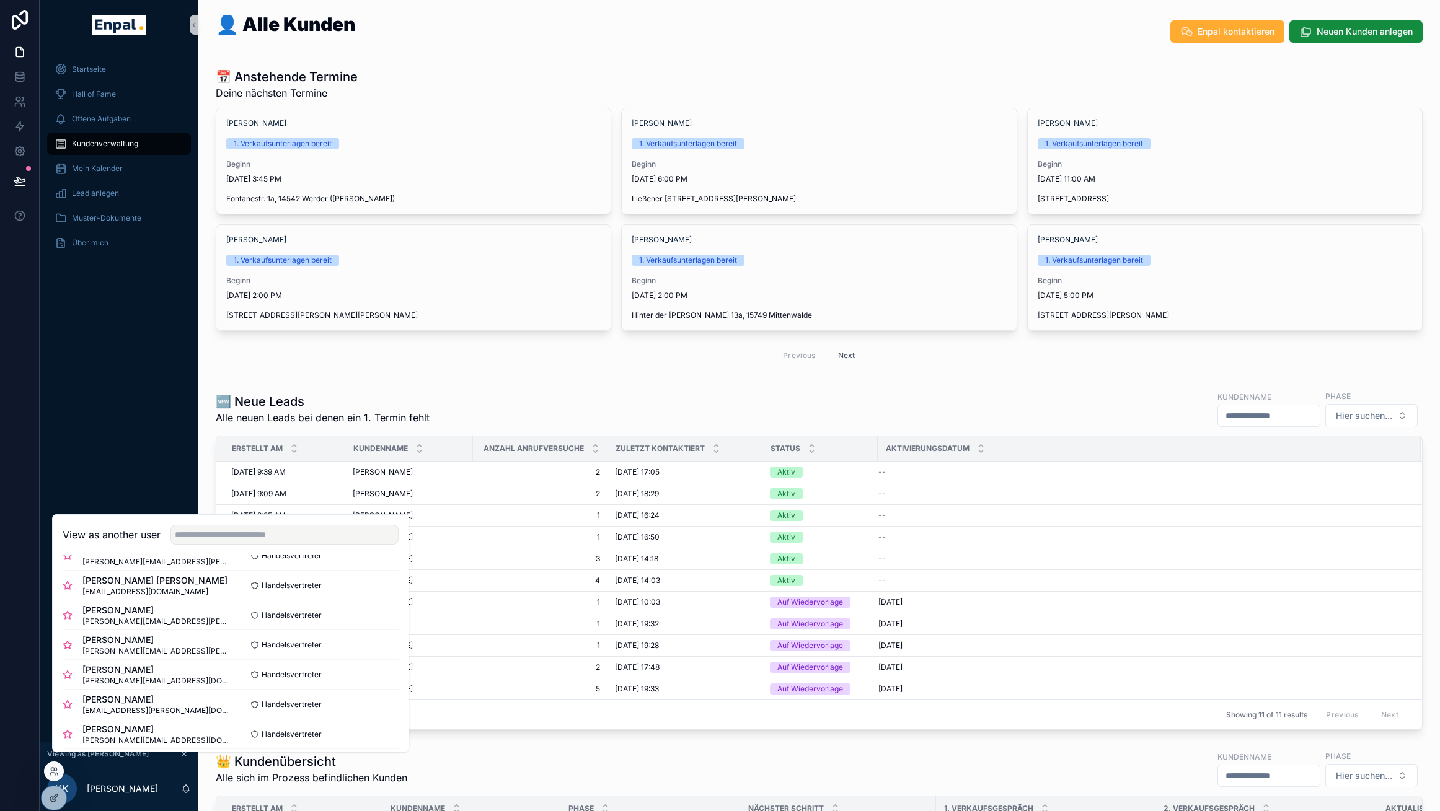
scroll to position [118, 0]
click at [366, 679] on button "Select" at bounding box center [382, 670] width 32 height 18
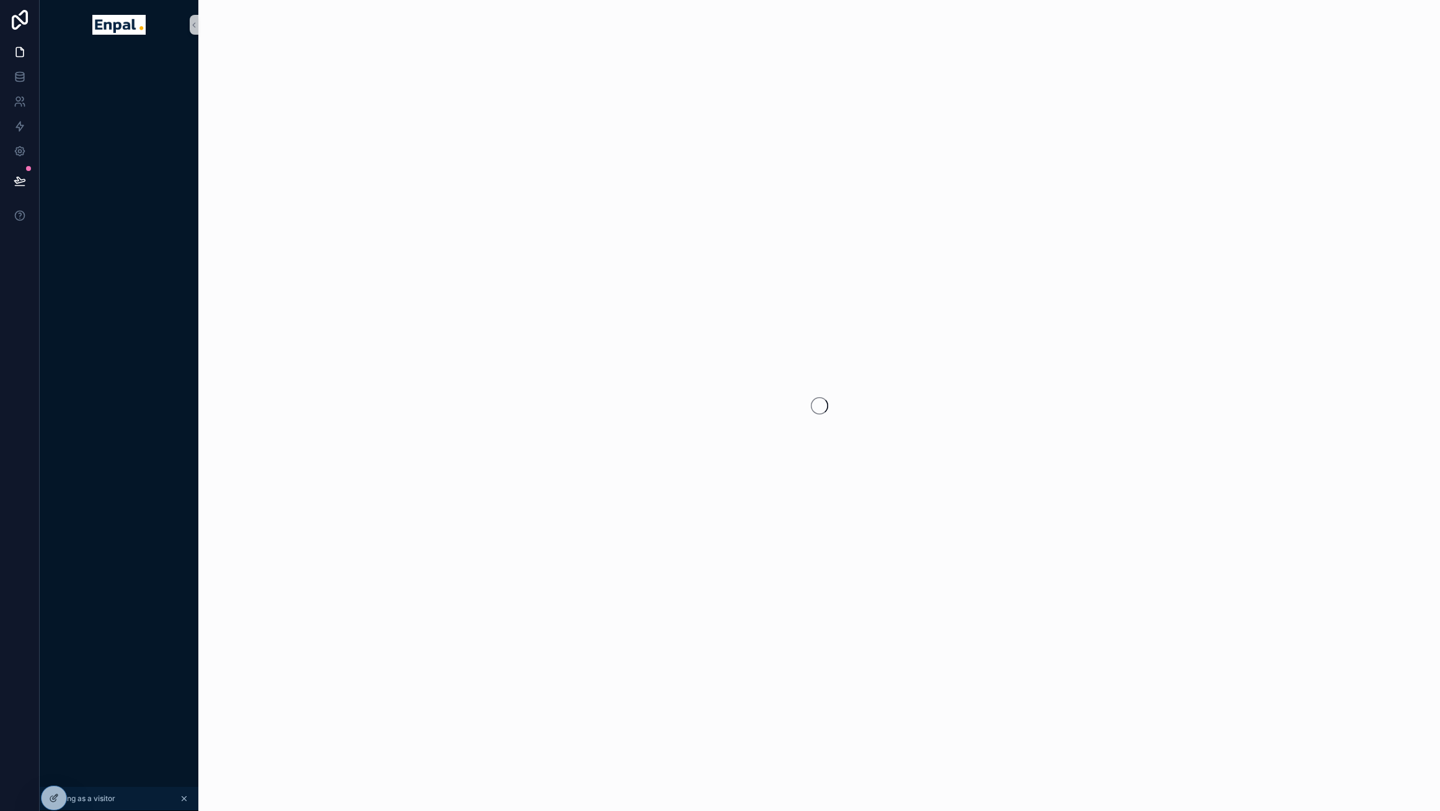
scroll to position [0, 9]
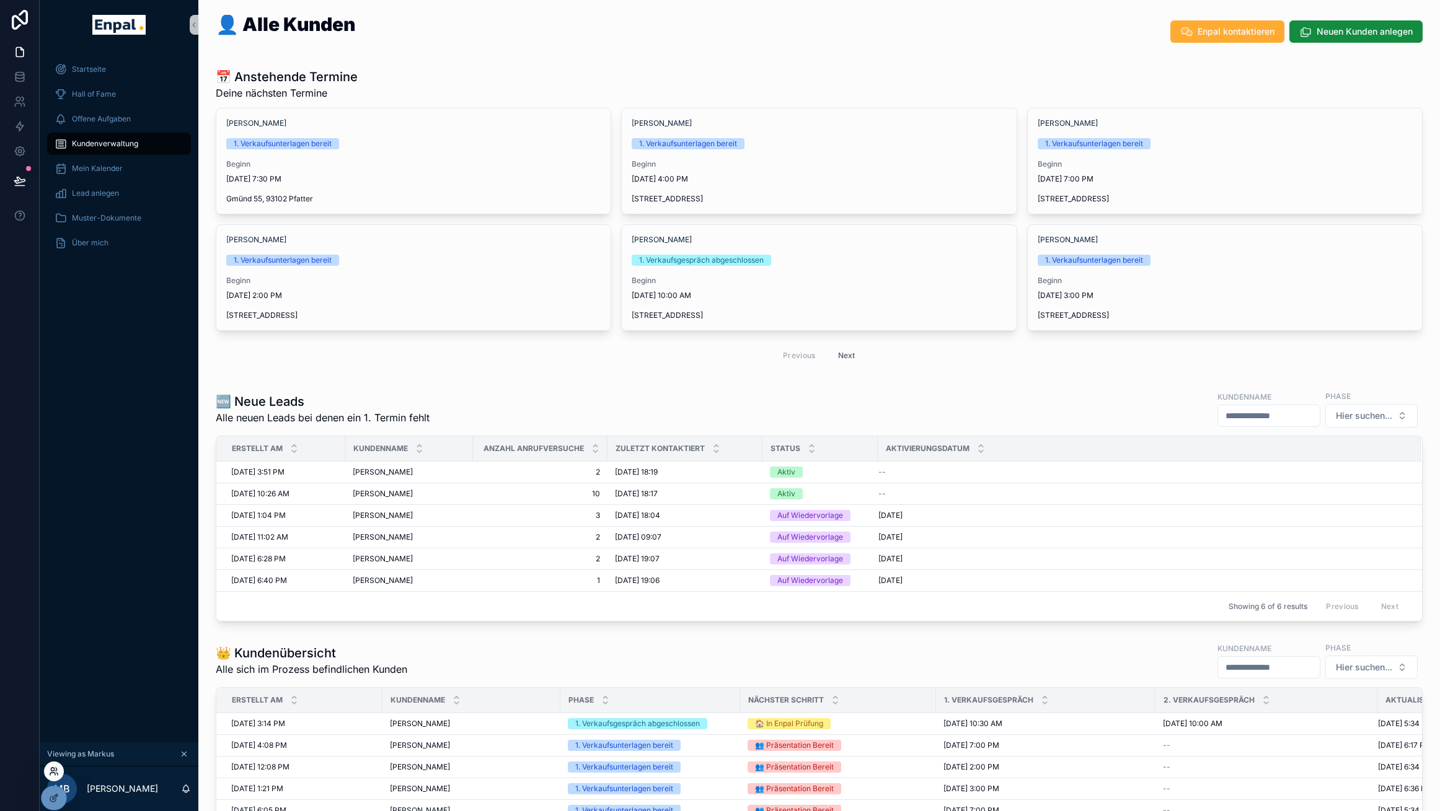
click at [57, 769] on icon at bounding box center [54, 772] width 10 height 10
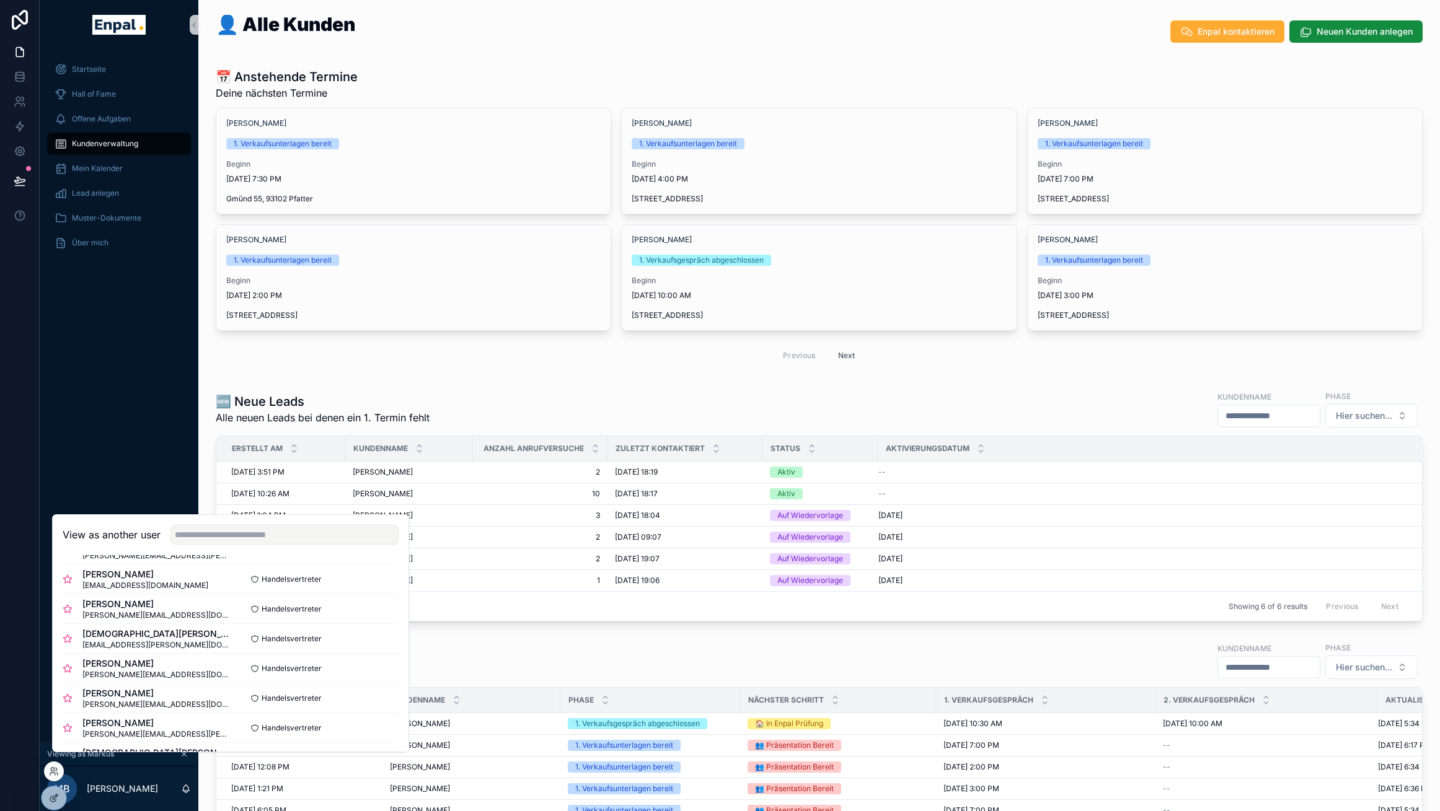
scroll to position [336, 0]
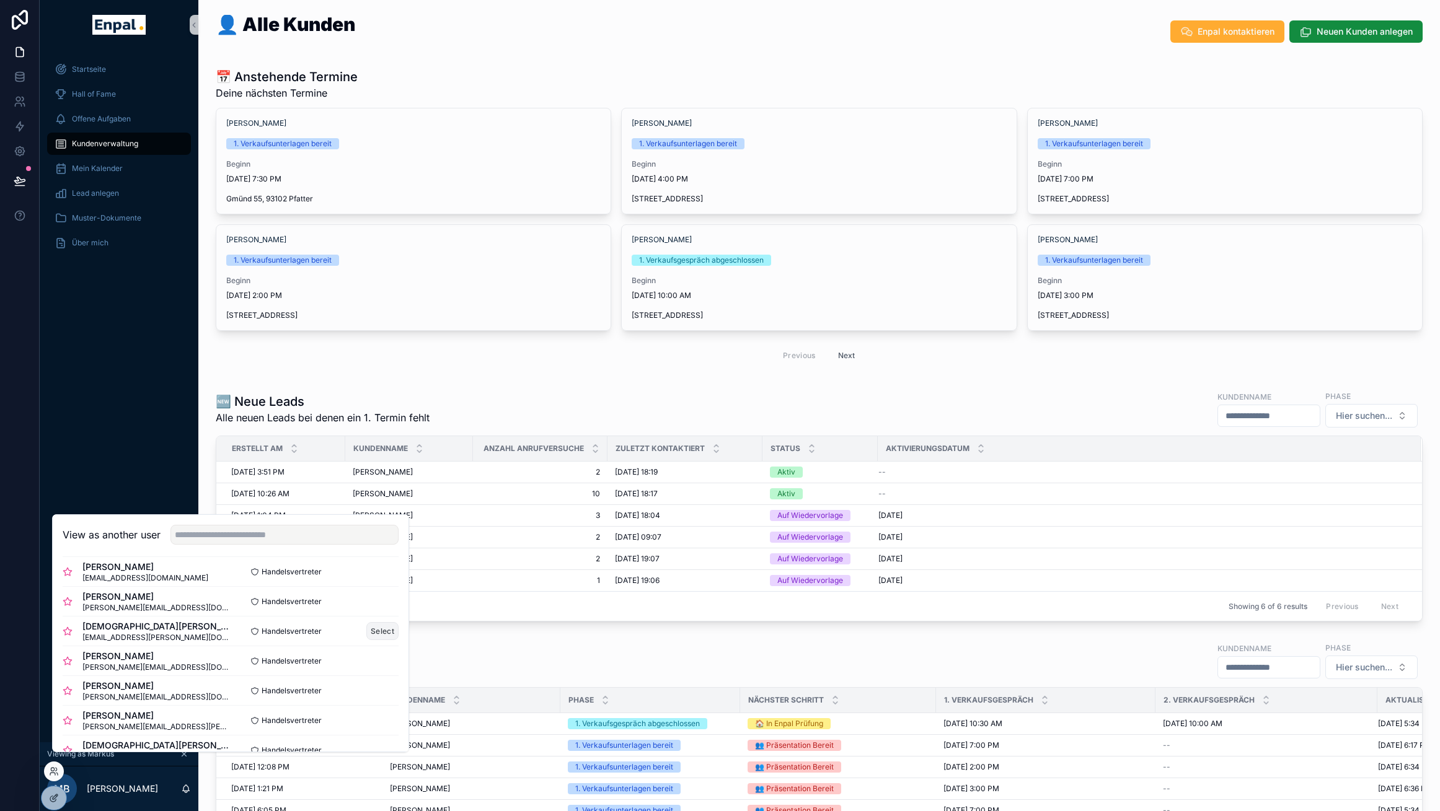
click at [366, 640] on button "Select" at bounding box center [382, 631] width 32 height 18
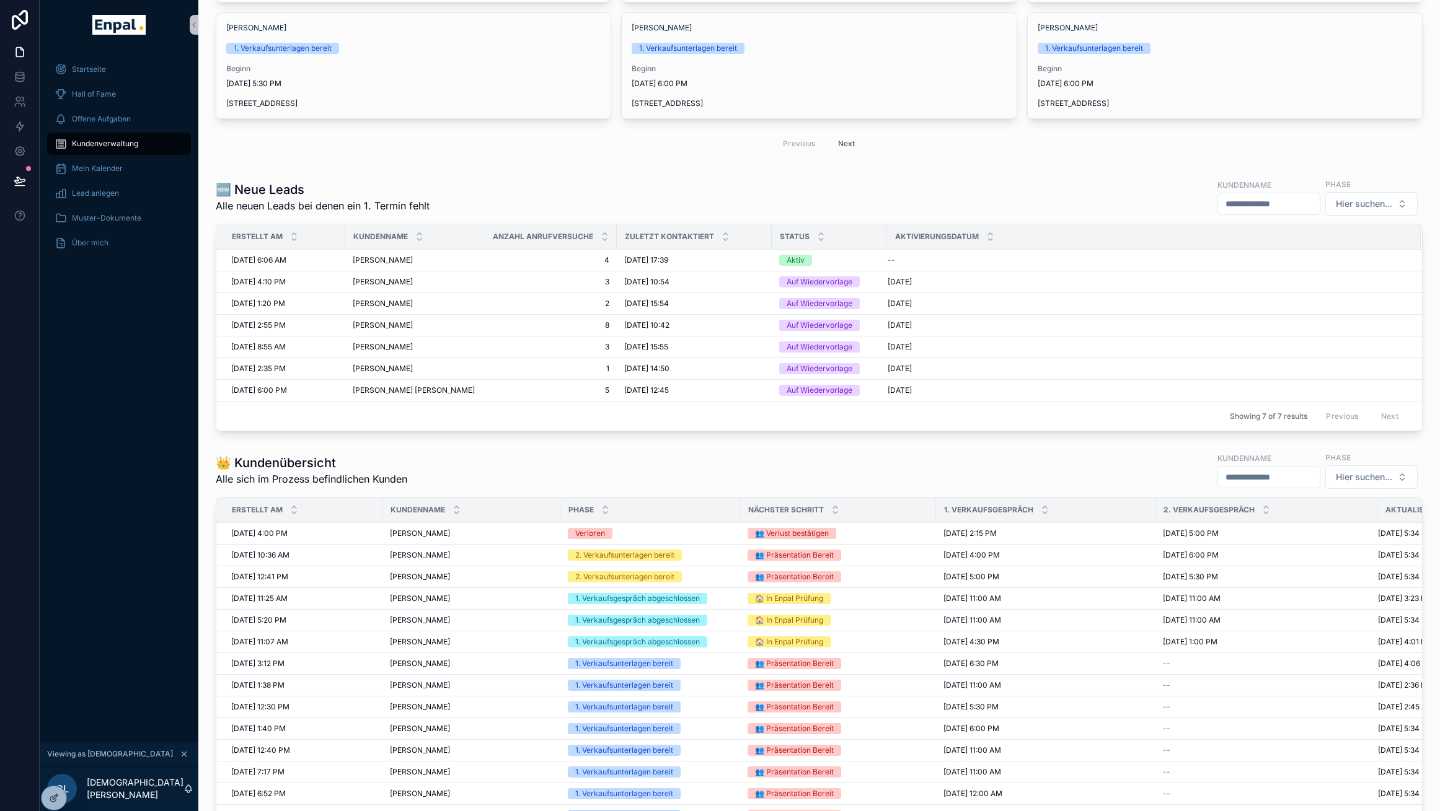
scroll to position [214, 0]
click at [129, 636] on div "Startseite Hall of Fame Offene Aufgaben Kundenverwaltung Mein Kalender Lead anl…" at bounding box center [119, 396] width 159 height 693
click at [55, 775] on icon at bounding box center [54, 772] width 10 height 10
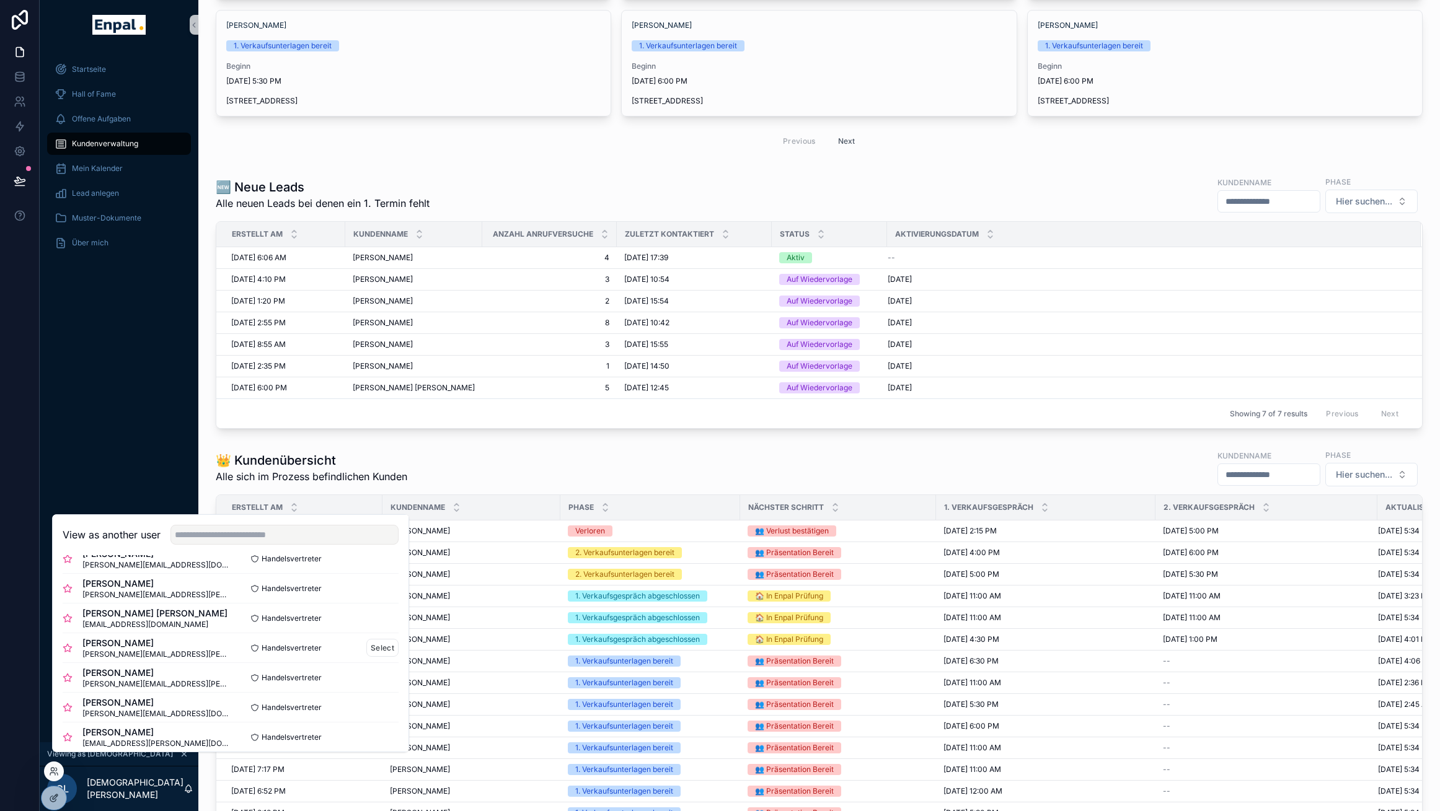
scroll to position [82, 0]
click at [366, 656] on button "Select" at bounding box center [382, 647] width 32 height 18
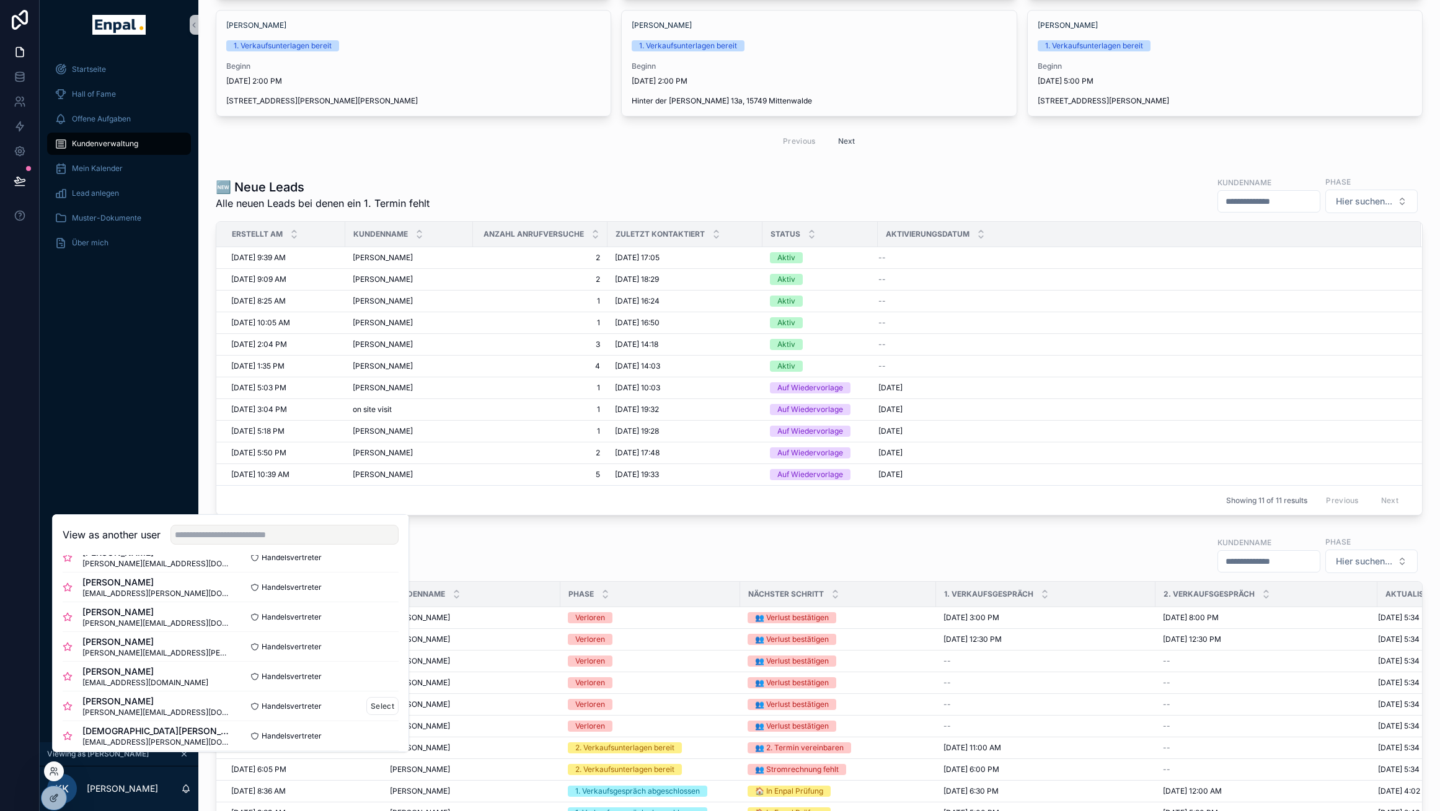
scroll to position [232, 0]
click at [366, 712] on button "Select" at bounding box center [382, 706] width 32 height 18
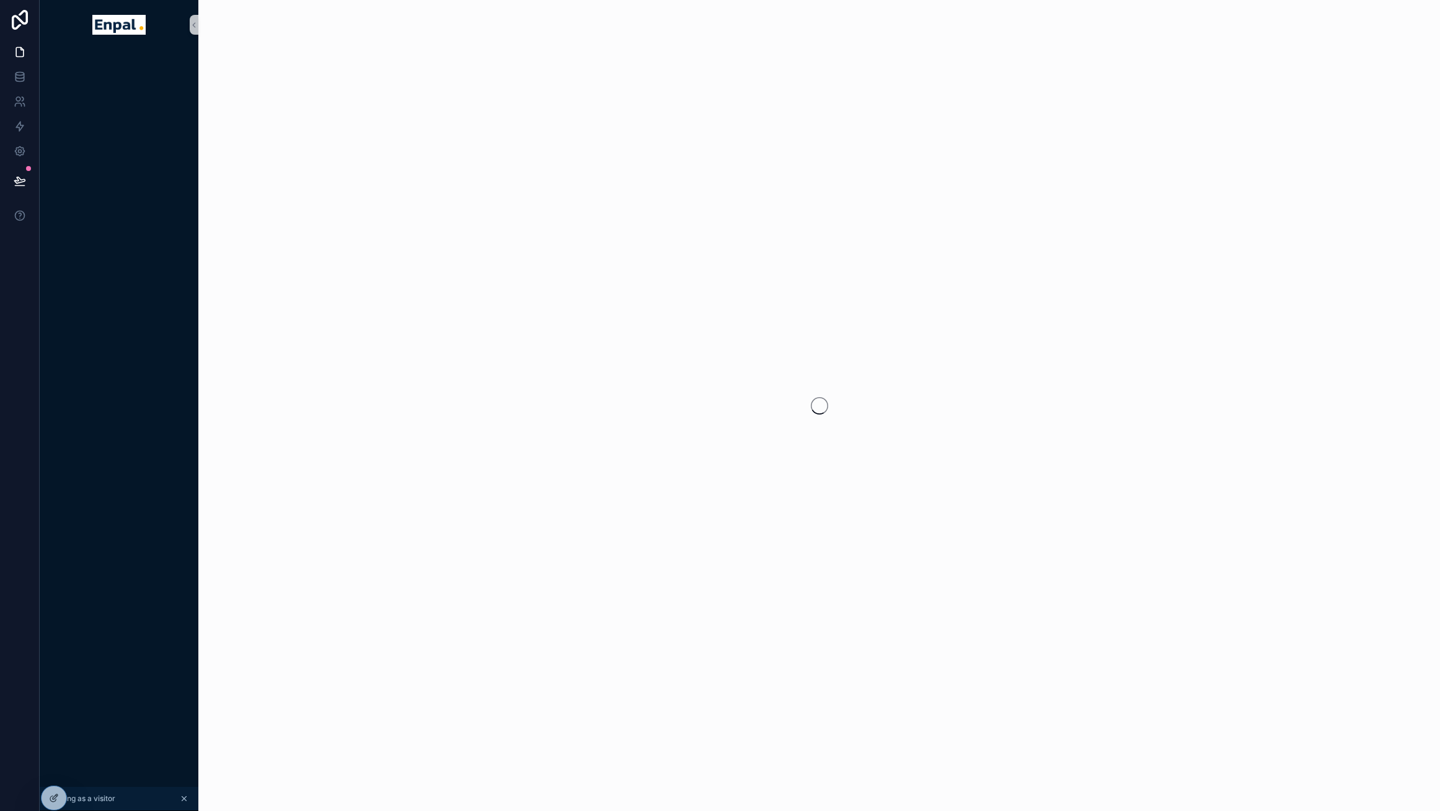
scroll to position [0, 9]
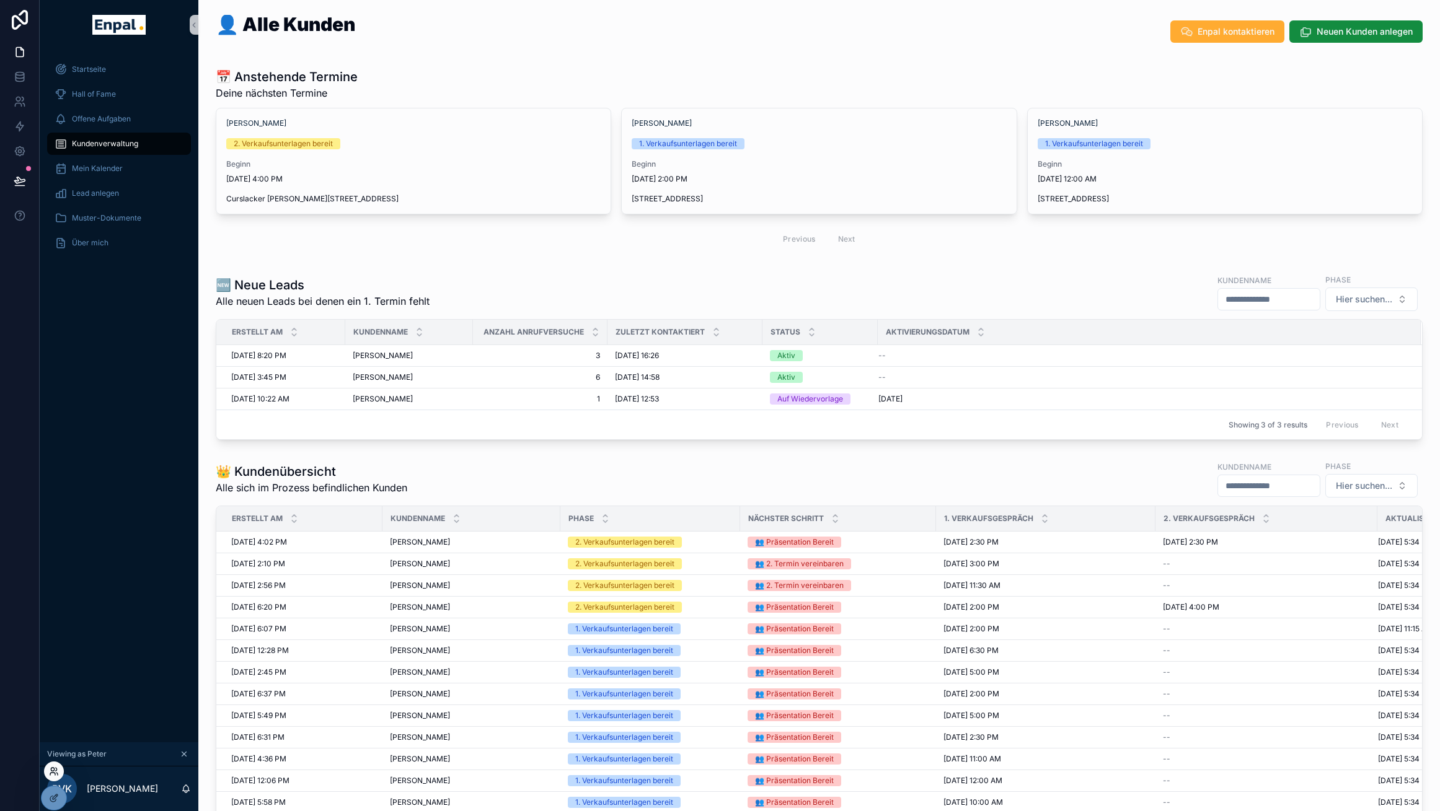
click at [51, 776] on icon at bounding box center [54, 772] width 10 height 10
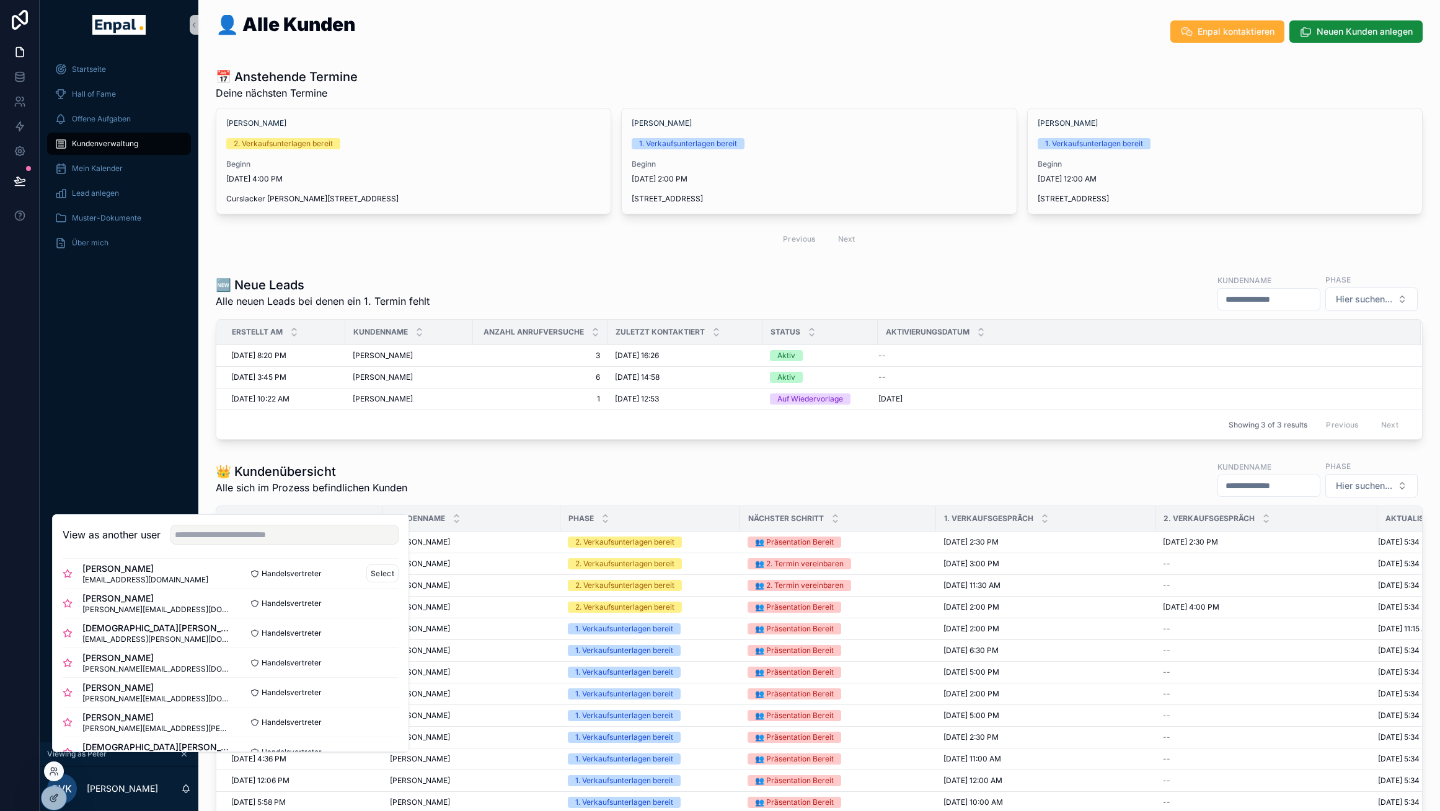
scroll to position [356, 0]
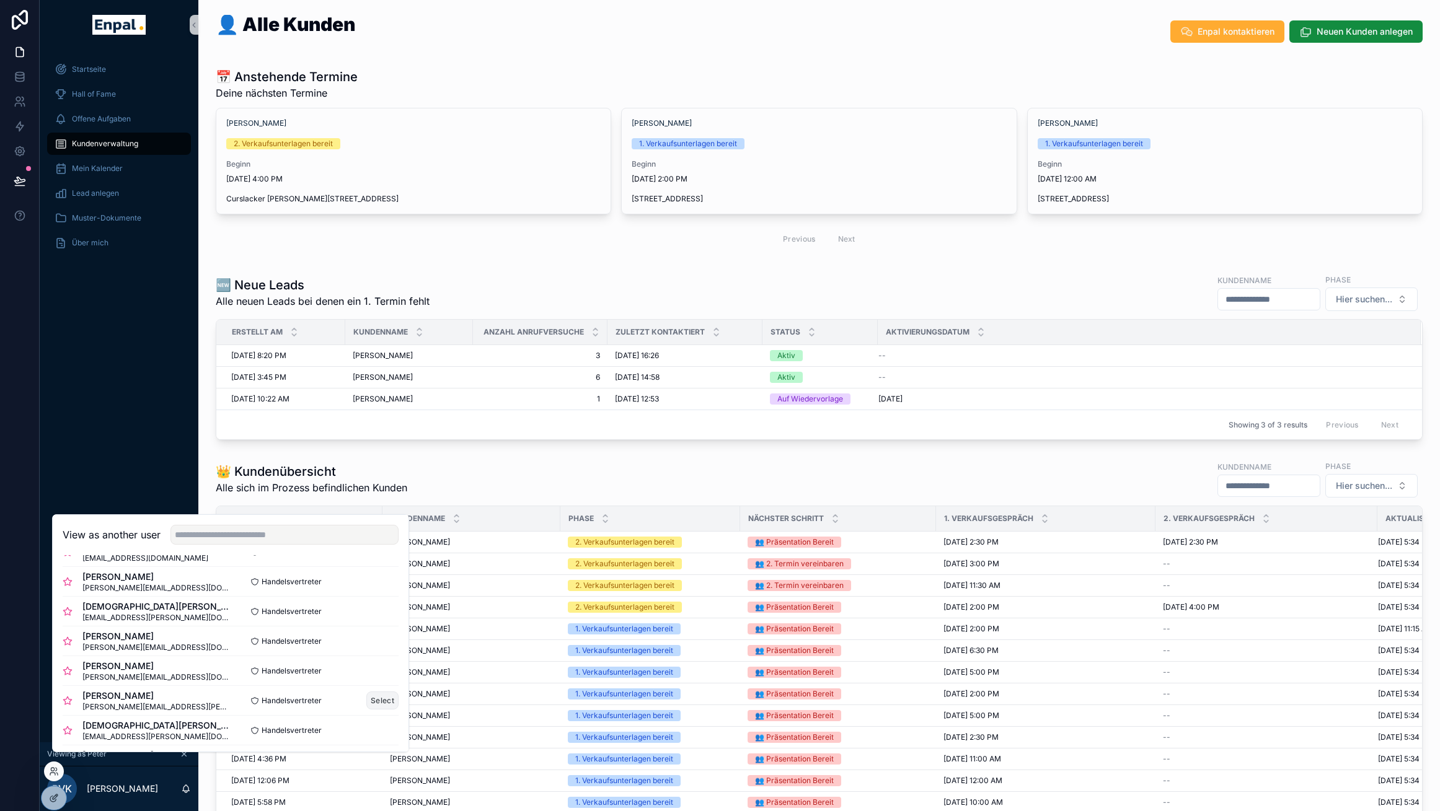
click at [370, 704] on button "Select" at bounding box center [382, 701] width 32 height 18
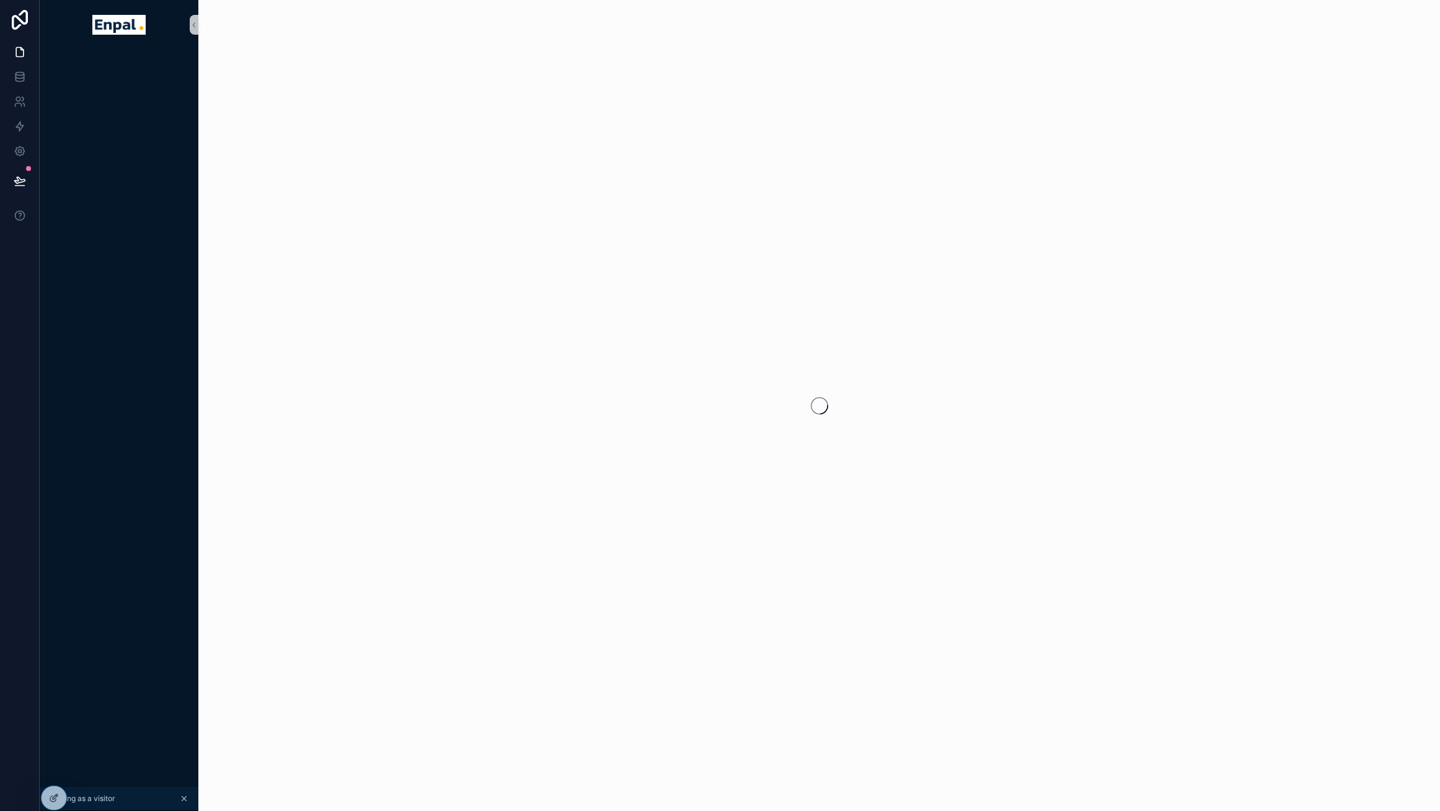
scroll to position [0, 9]
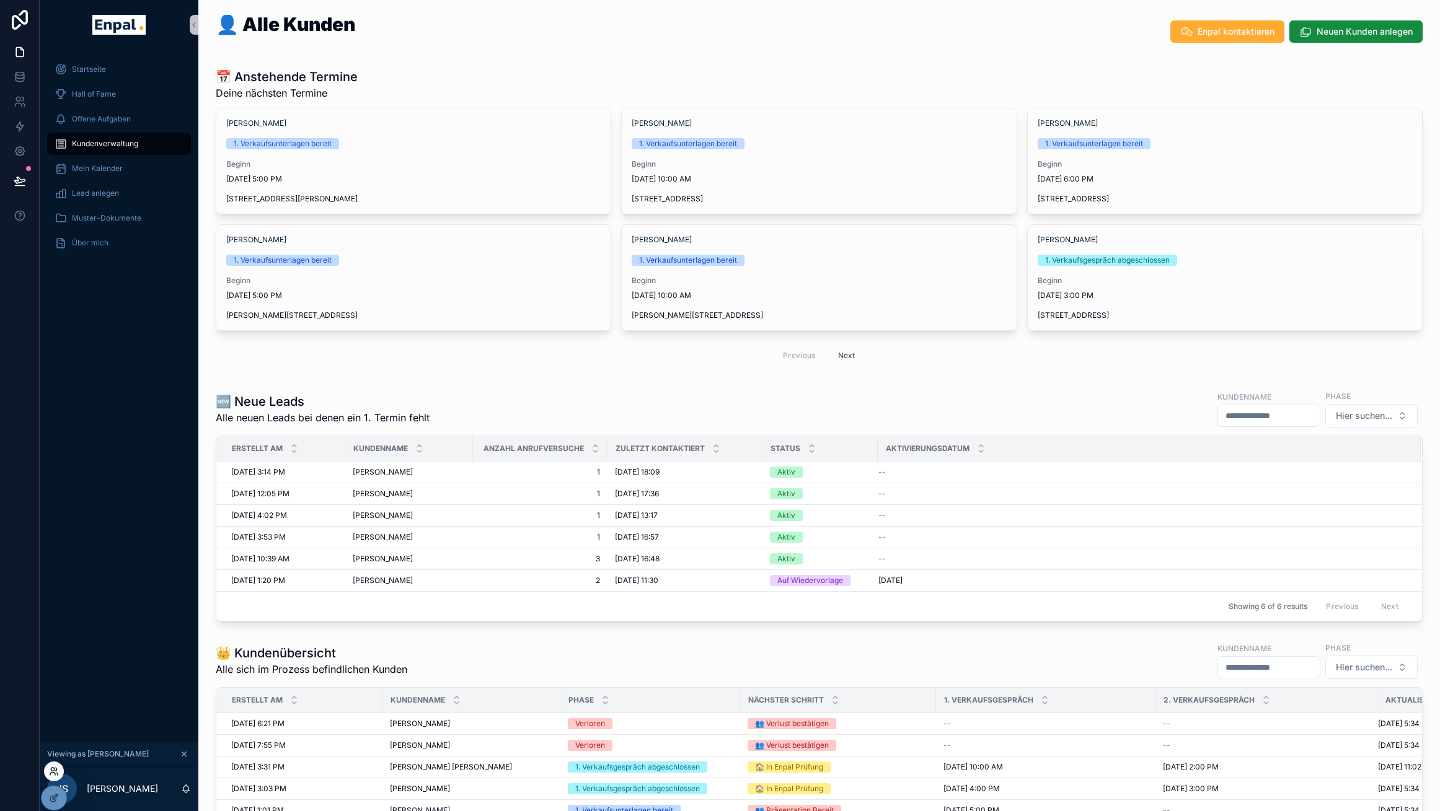
click at [55, 768] on icon at bounding box center [54, 772] width 10 height 10
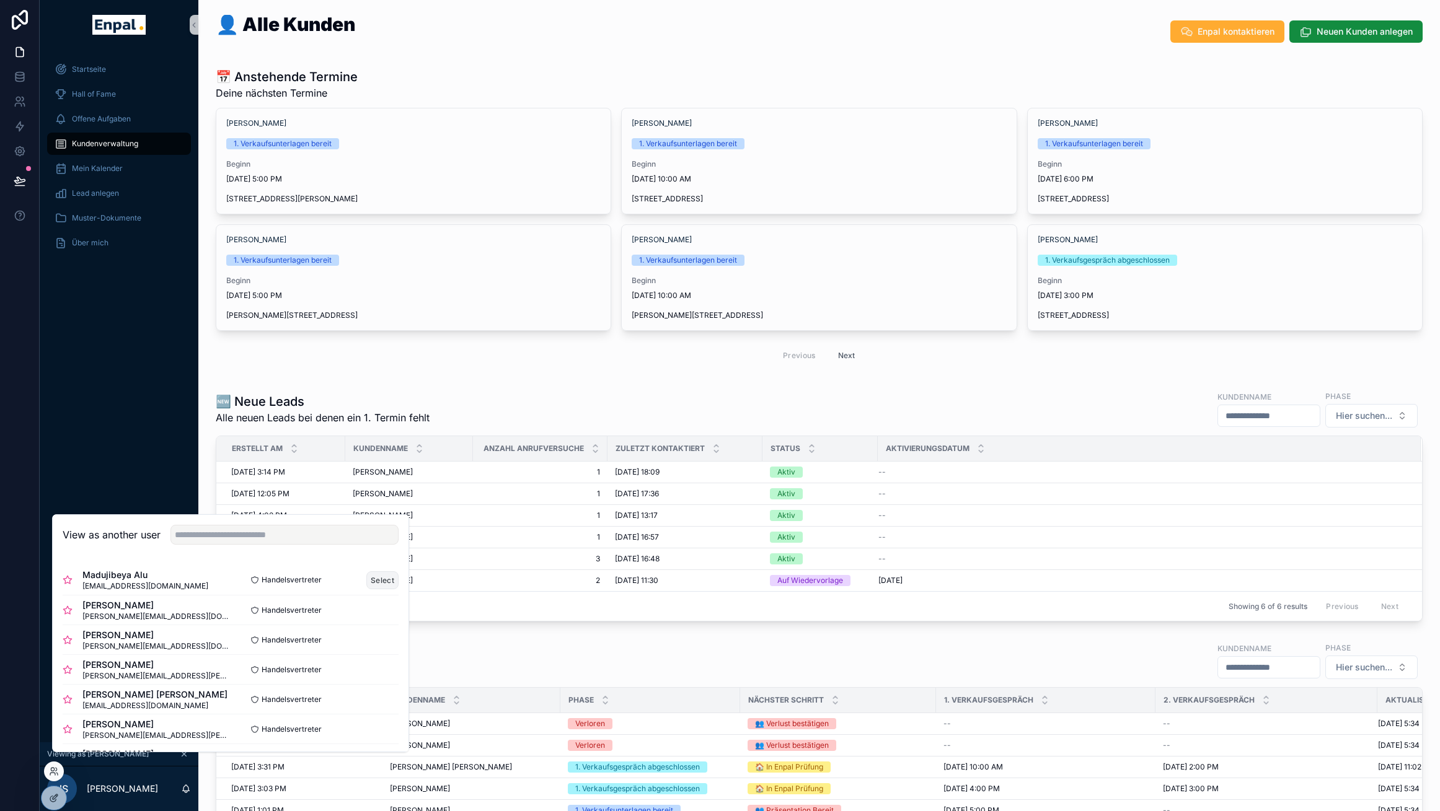
click at [366, 584] on button "Select" at bounding box center [382, 580] width 32 height 18
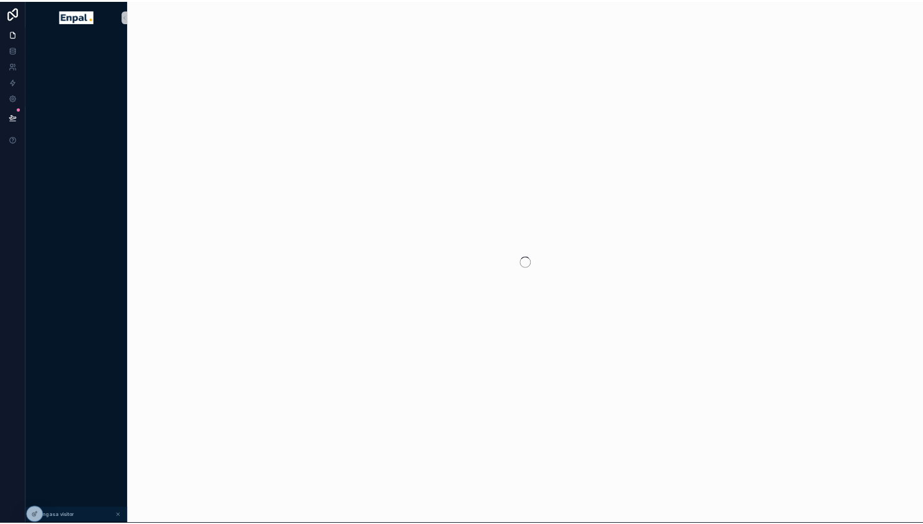
scroll to position [0, 9]
